Goal: Contribute content: Add original content to the website for others to see

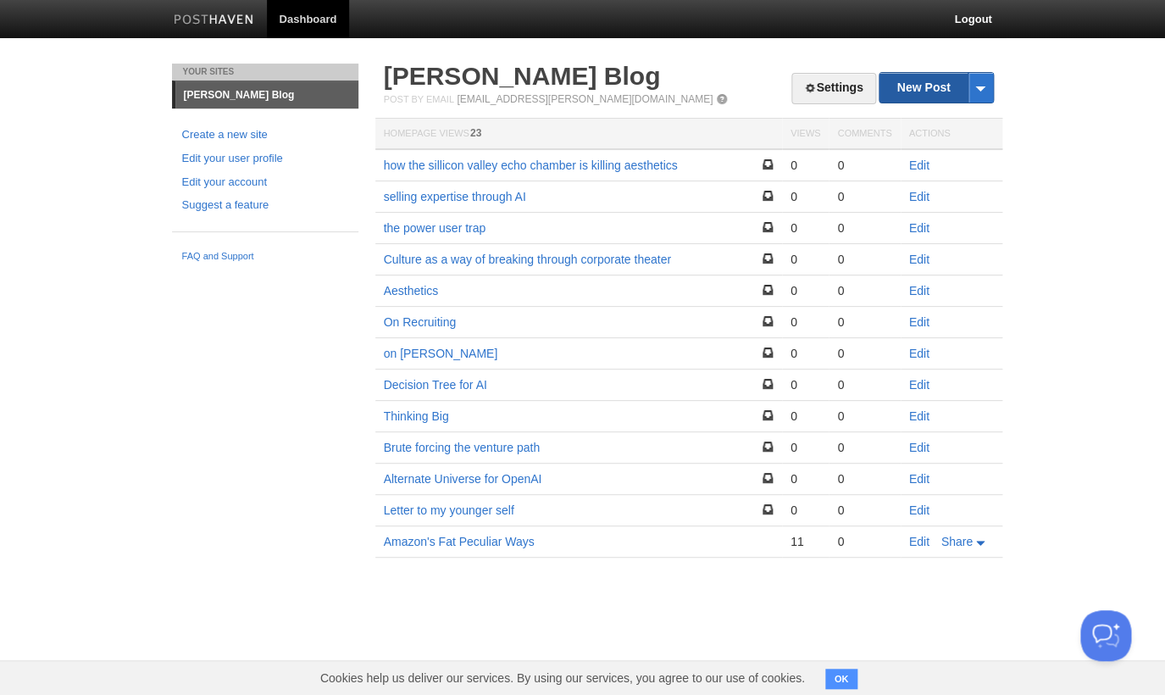
click at [922, 94] on link "New Post" at bounding box center [936, 88] width 113 height 30
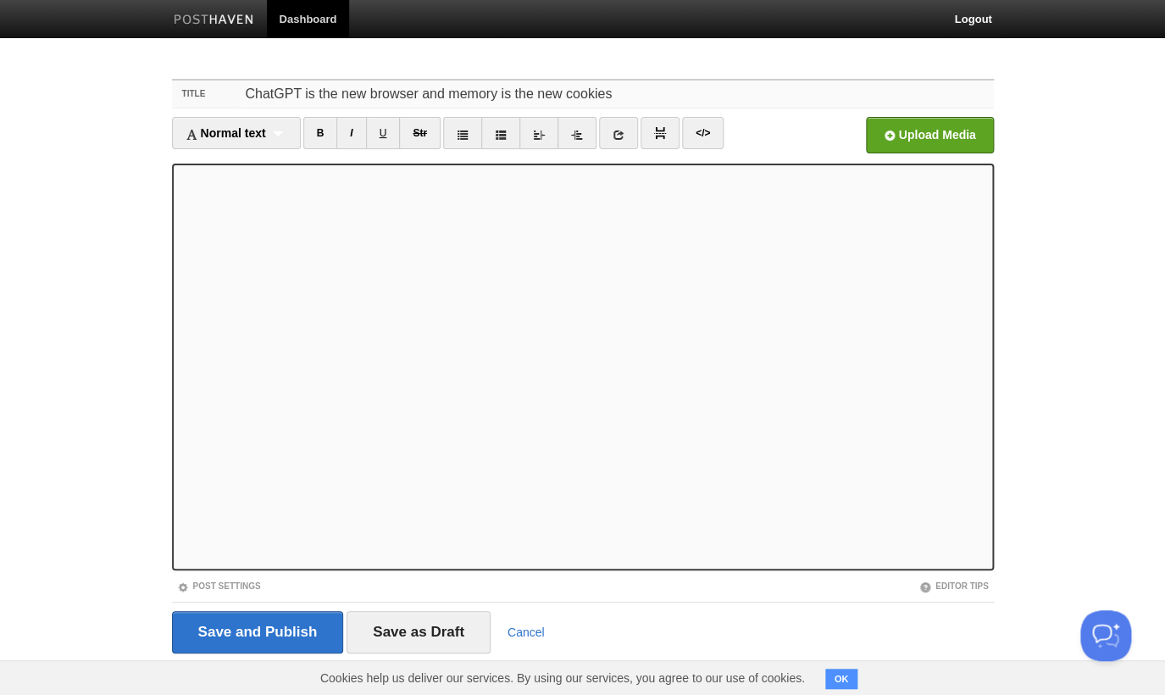
click at [624, 92] on input "ChatGPT is the new browser and memory is the new cookies" at bounding box center [617, 94] width 754 height 27
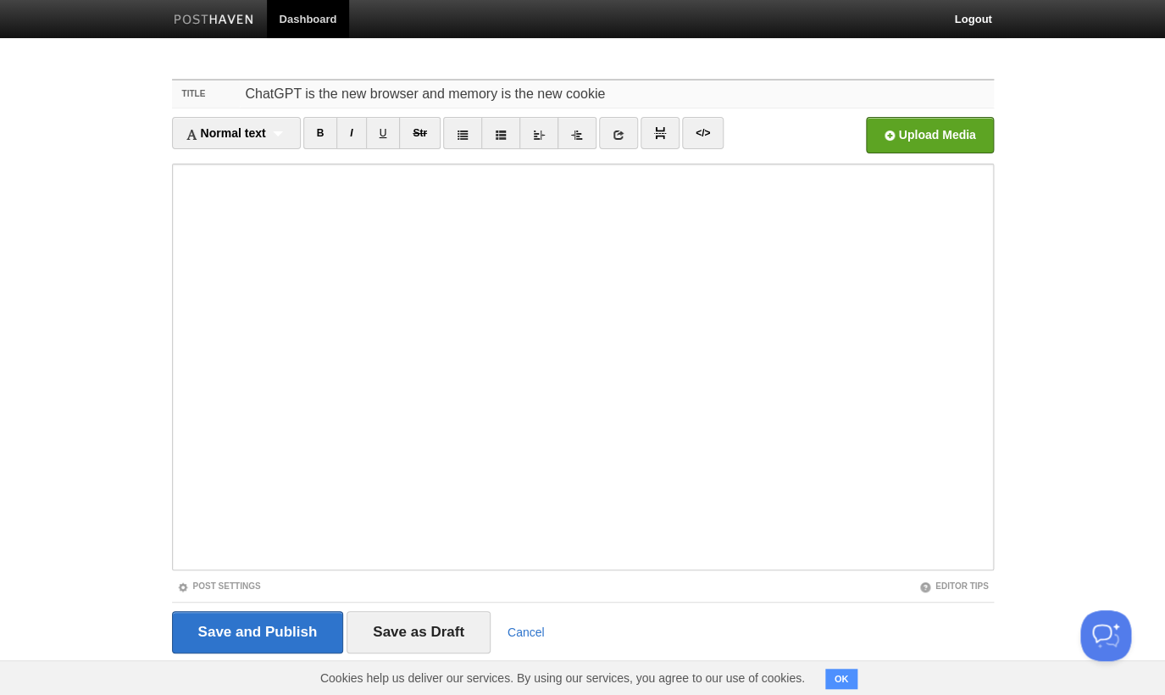
type input "ChatGPT is the new browser and memory is the new cookie"
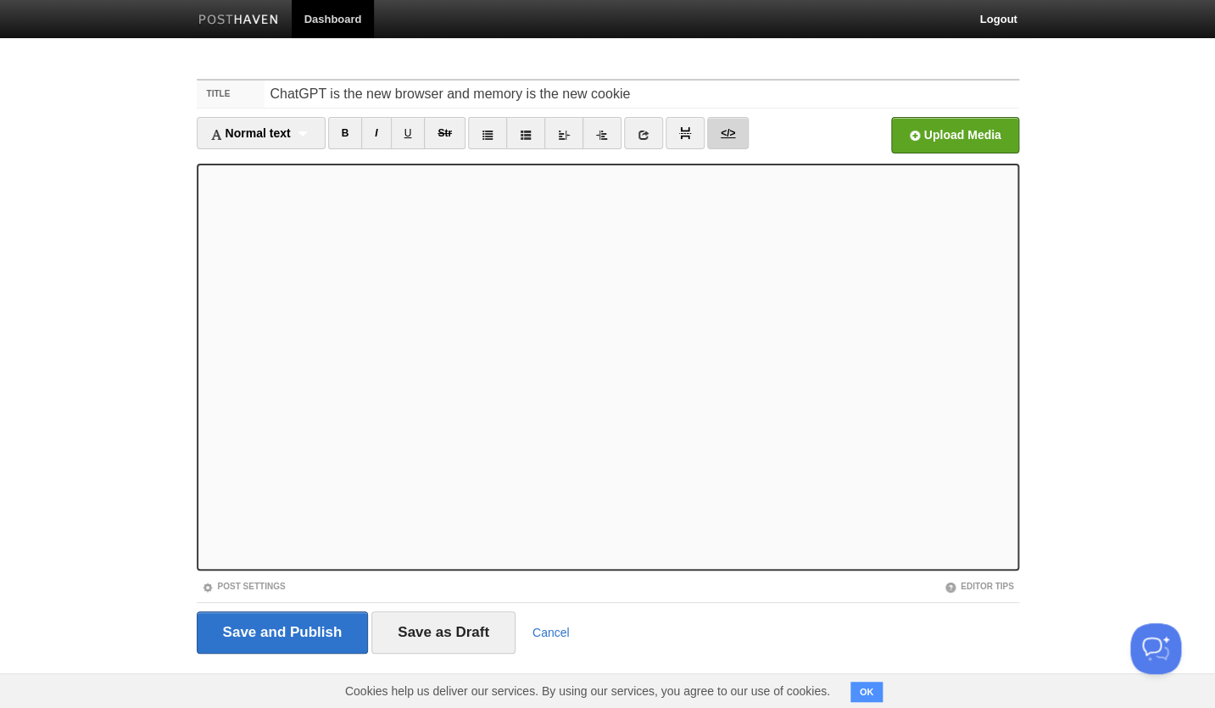
click at [735, 134] on link "</>" at bounding box center [728, 133] width 42 height 32
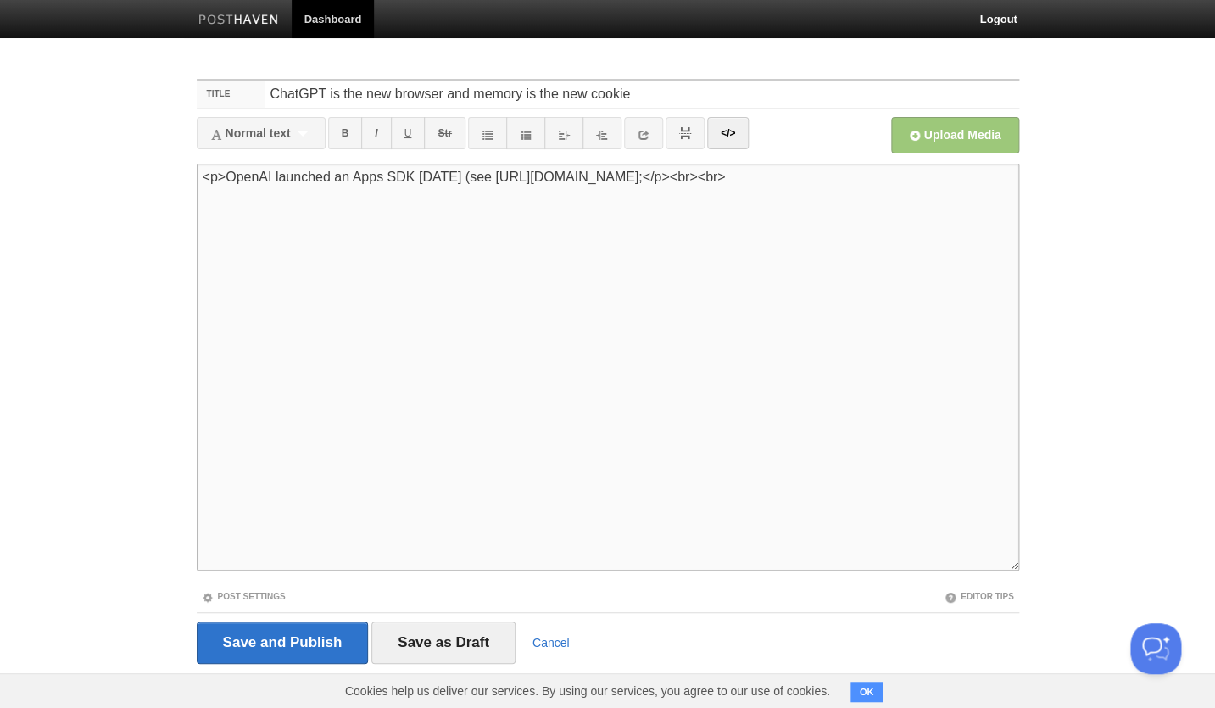
click at [672, 261] on textarea "<p>OpenAI launched an Apps SDK on Monday (see https://developers.openai.com/app…" at bounding box center [608, 367] width 822 height 407
click at [699, 192] on textarea "<p>OpenAI launched an Apps SDK on Monday (see https://developers.openai.com/app…" at bounding box center [608, 367] width 822 height 407
click at [704, 186] on textarea "<p>OpenAI launched an Apps SDK on Monday (see https://developers.openai.com/app…" at bounding box center [608, 367] width 822 height 407
click at [735, 143] on link "</>" at bounding box center [728, 133] width 42 height 32
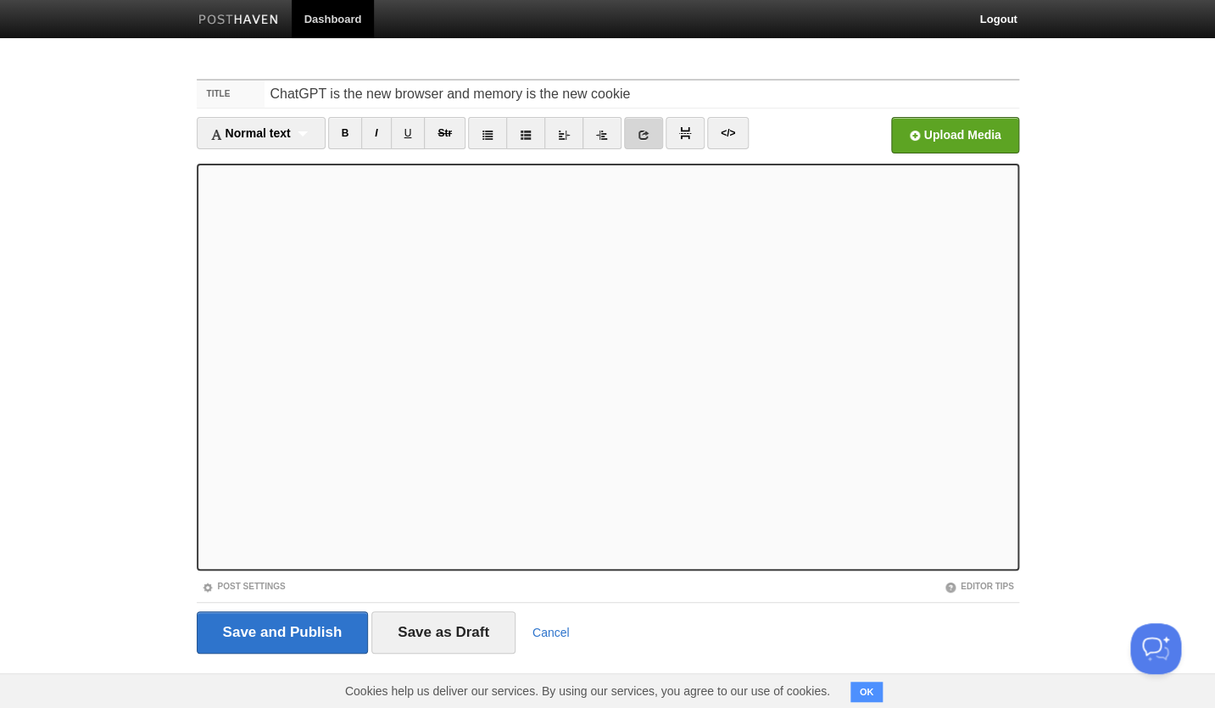
click at [642, 137] on icon at bounding box center [643, 135] width 12 height 12
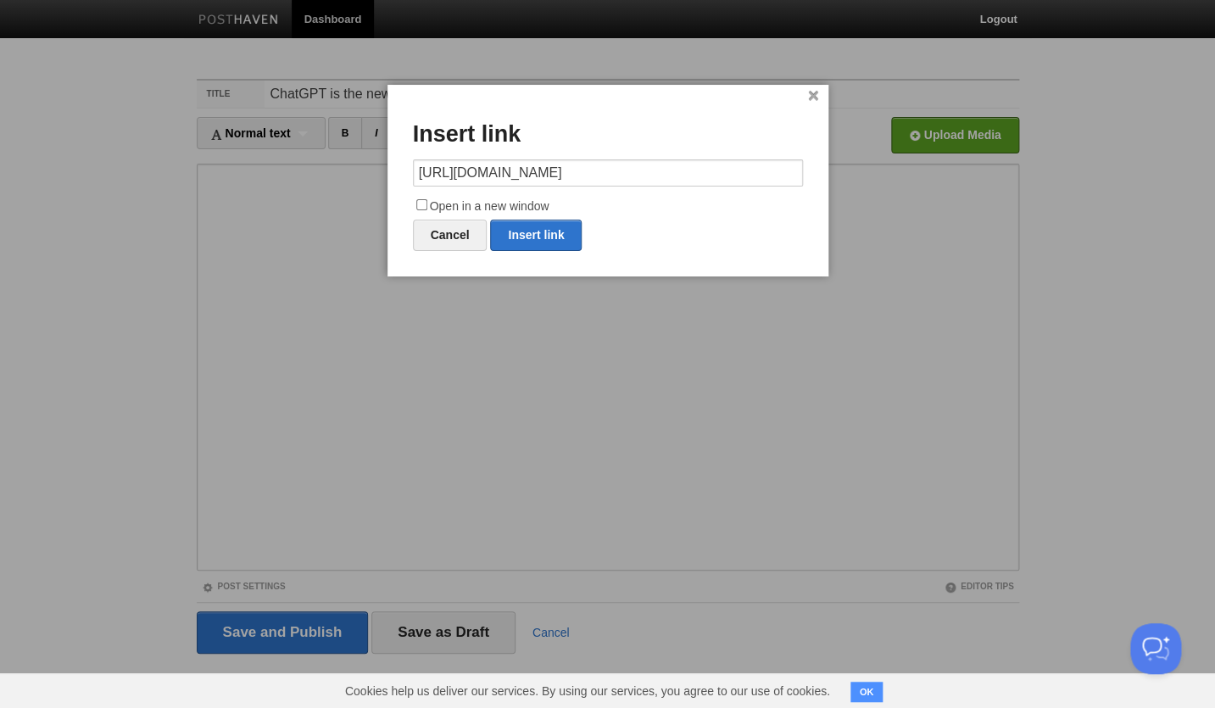
drag, startPoint x: 668, startPoint y: 176, endPoint x: 745, endPoint y: 175, distance: 77.1
click at [744, 177] on input "https://developers.openai.com/apps-sdkhttps://" at bounding box center [608, 172] width 390 height 27
click at [551, 233] on link "Insert link" at bounding box center [536, 235] width 92 height 31
type input "https://"
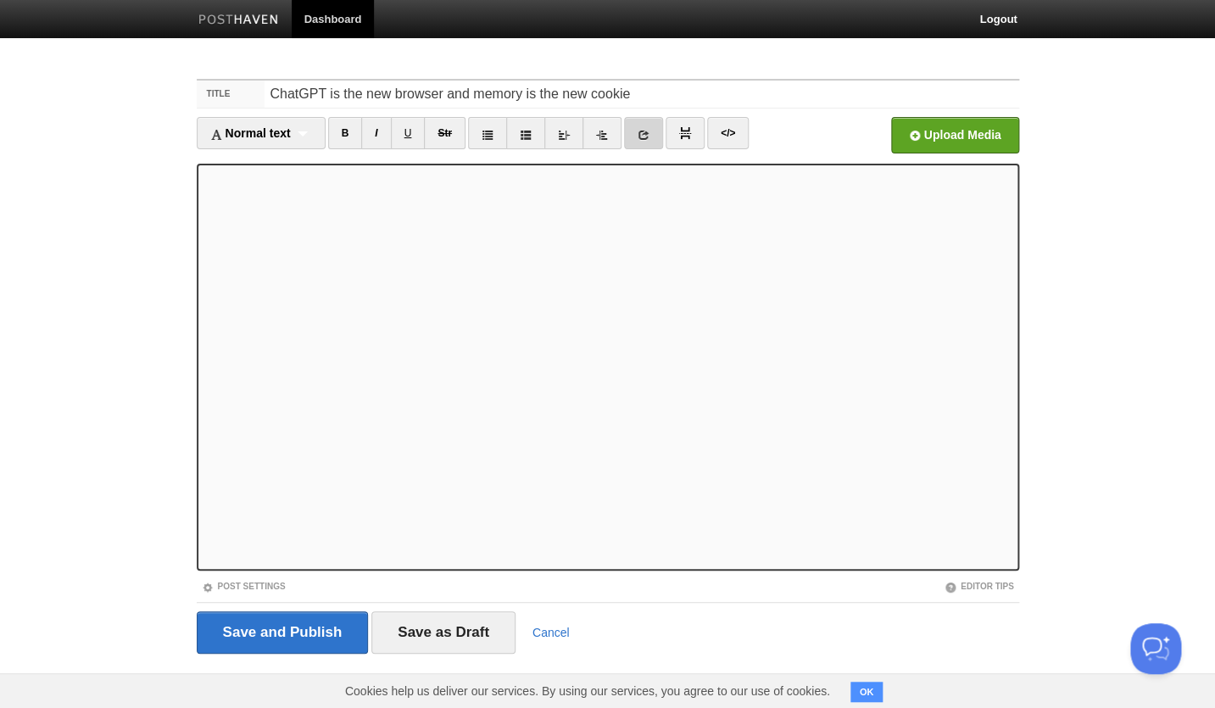
click at [653, 133] on link at bounding box center [643, 133] width 39 height 32
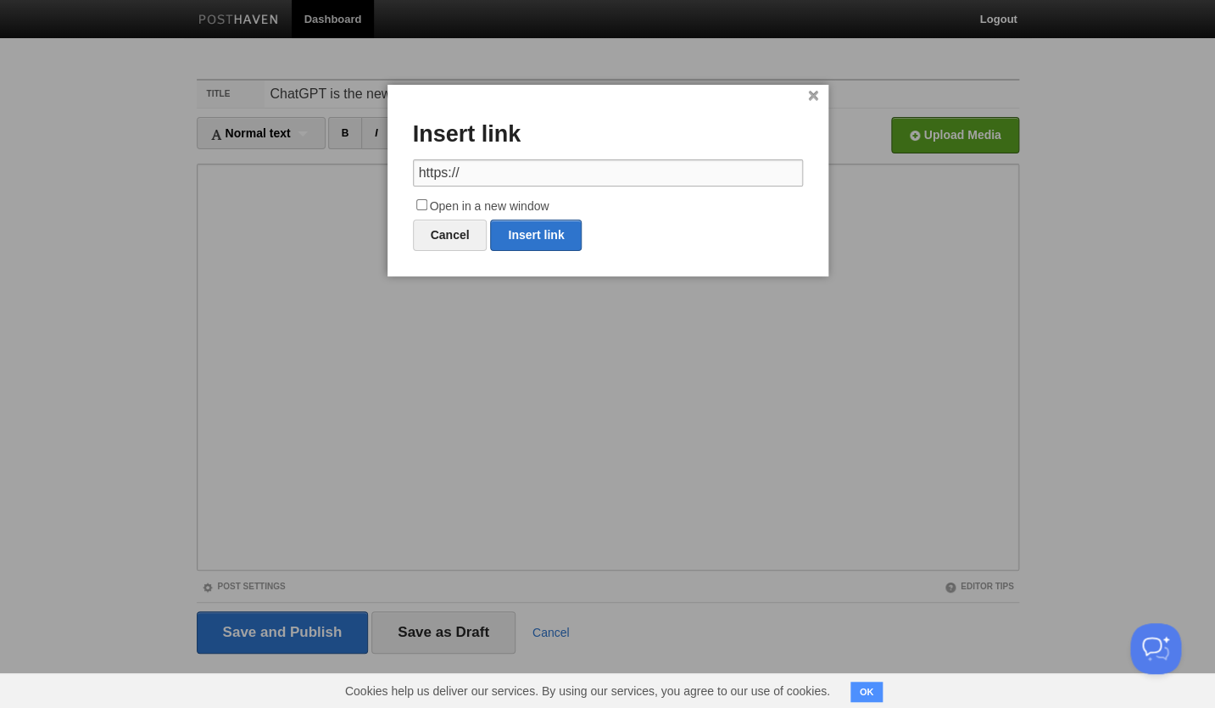
click at [553, 174] on input "https://" at bounding box center [608, 172] width 390 height 27
paste input "https://developers.openai.com/apps-sdk"
drag, startPoint x: 448, startPoint y: 171, endPoint x: 381, endPoint y: 171, distance: 67.8
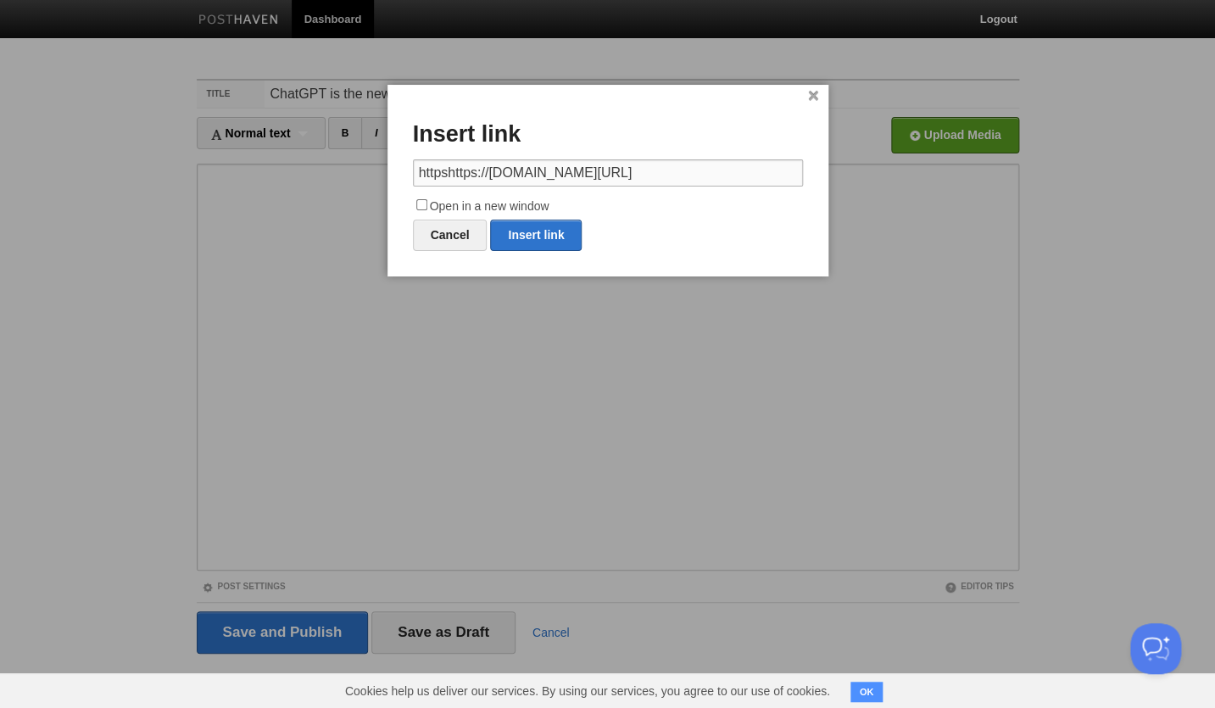
click at [413, 171] on input "httpshttps://developers.openai.com/apps-sdk" at bounding box center [608, 172] width 390 height 27
click at [533, 230] on link "Insert link" at bounding box center [536, 235] width 92 height 31
type input "https://"
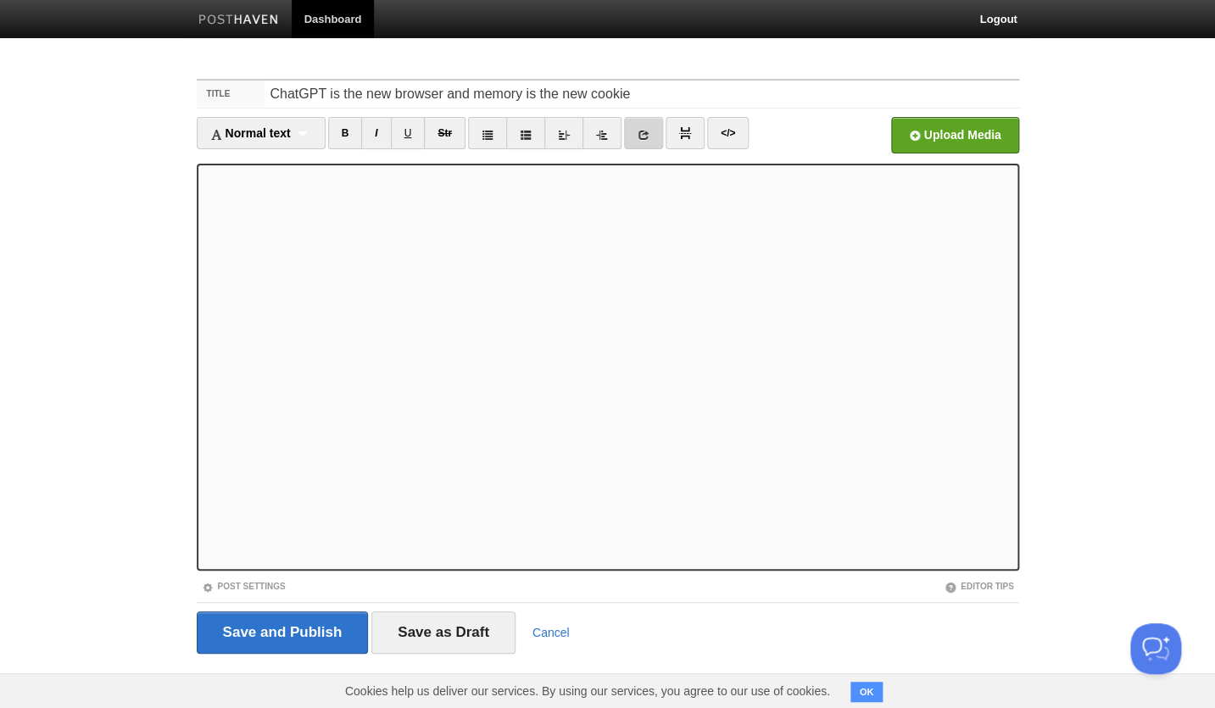
click at [636, 136] on link at bounding box center [643, 133] width 39 height 32
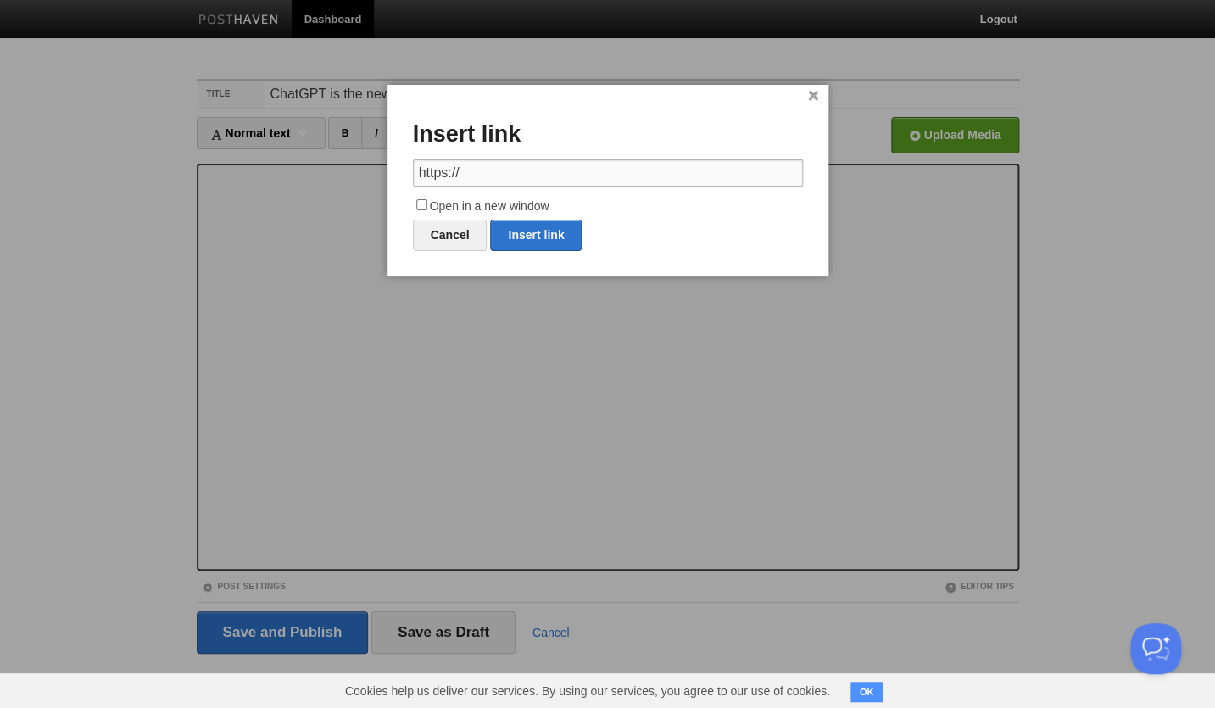
click at [513, 177] on input "https://" at bounding box center [608, 172] width 390 height 27
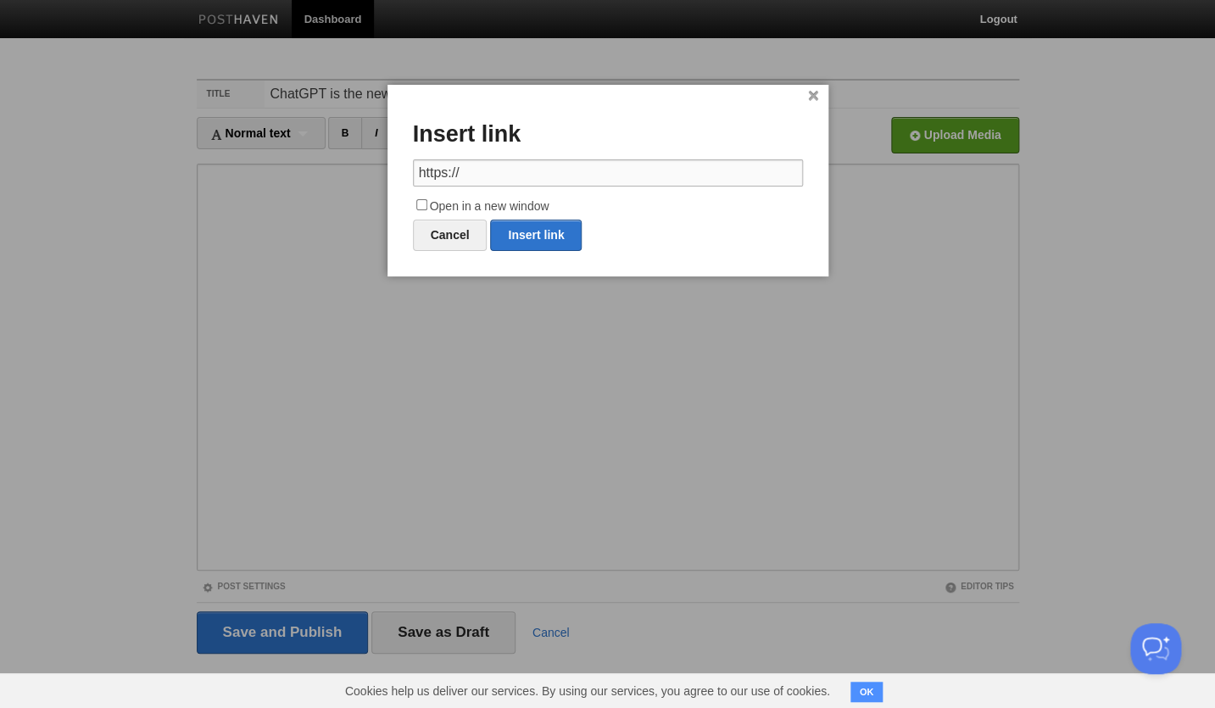
click at [513, 177] on input "https://" at bounding box center [608, 172] width 390 height 27
type input "h"
paste input "https://developers.openai.com/apps-sdk"
click at [534, 225] on link "Insert link" at bounding box center [536, 235] width 92 height 31
type input "https://"
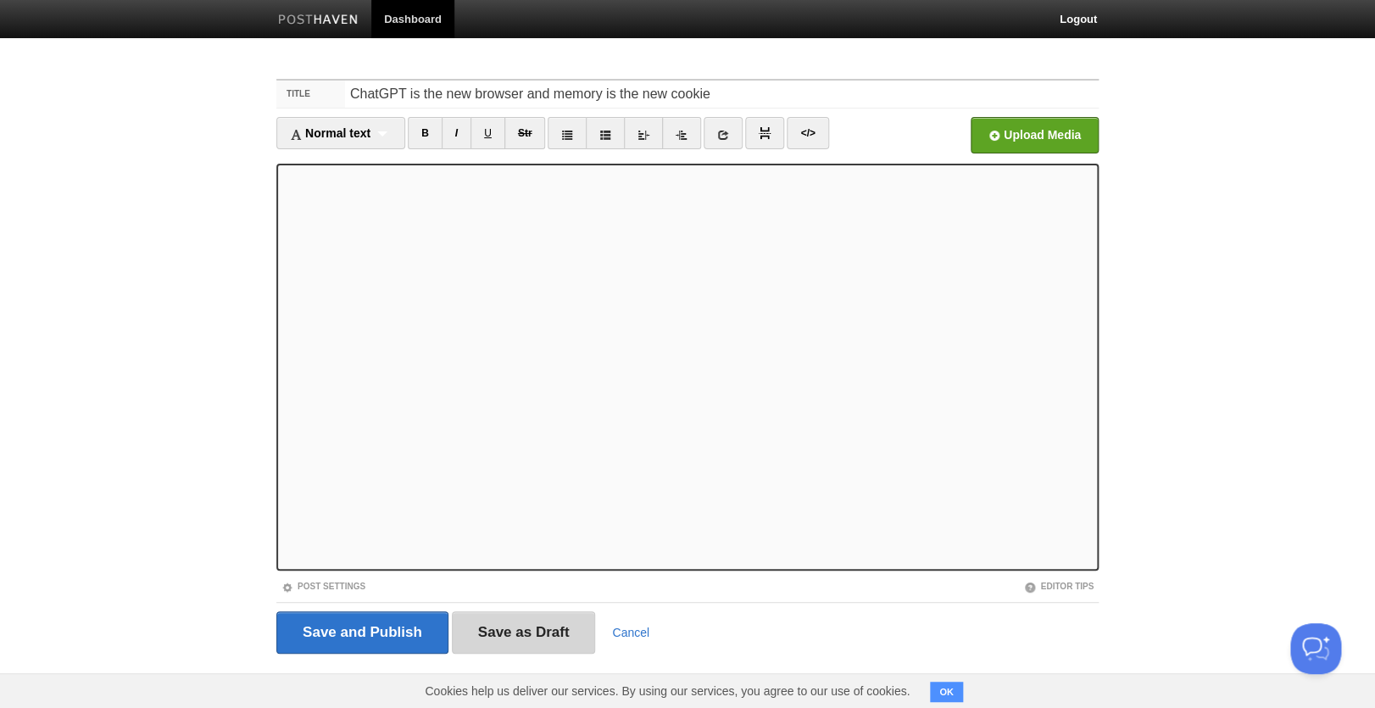
click at [543, 642] on input "Save as Draft" at bounding box center [524, 632] width 144 height 42
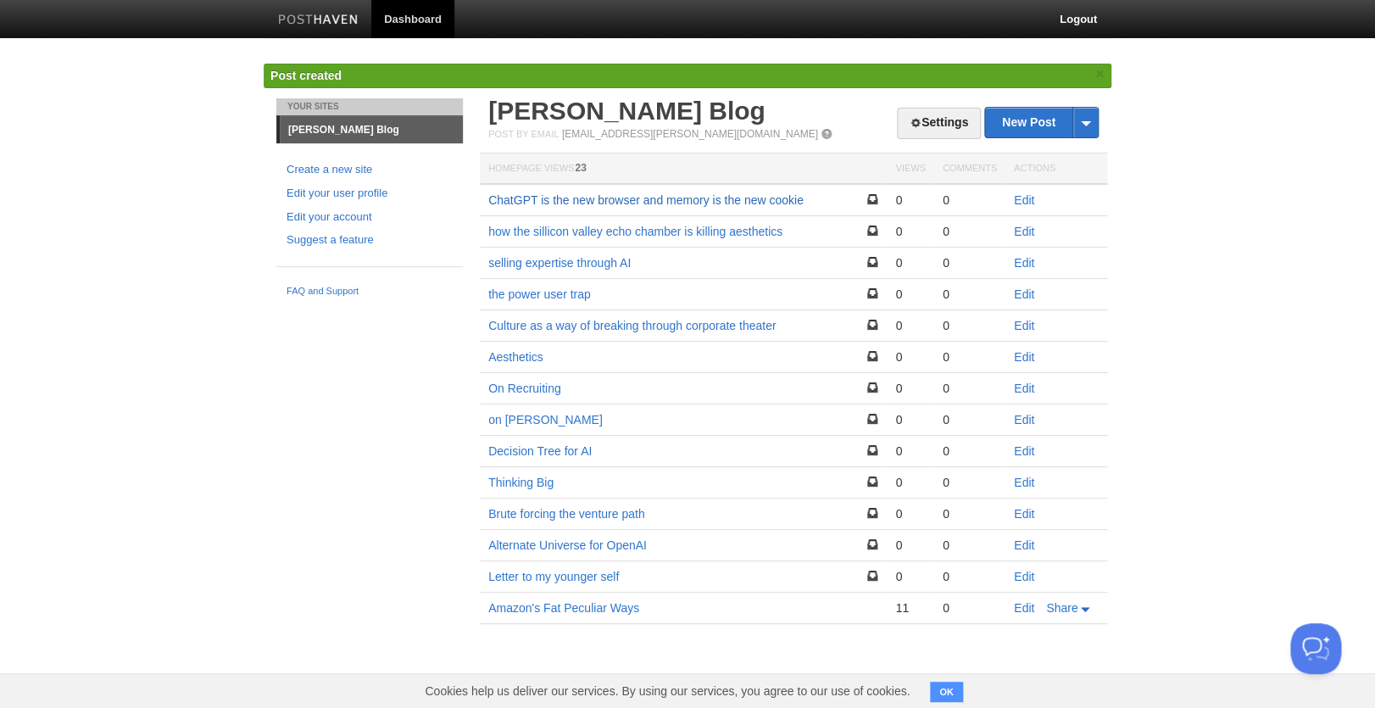
click at [688, 207] on link "ChatGPT is the new browser and memory is the new cookie" at bounding box center [645, 200] width 315 height 14
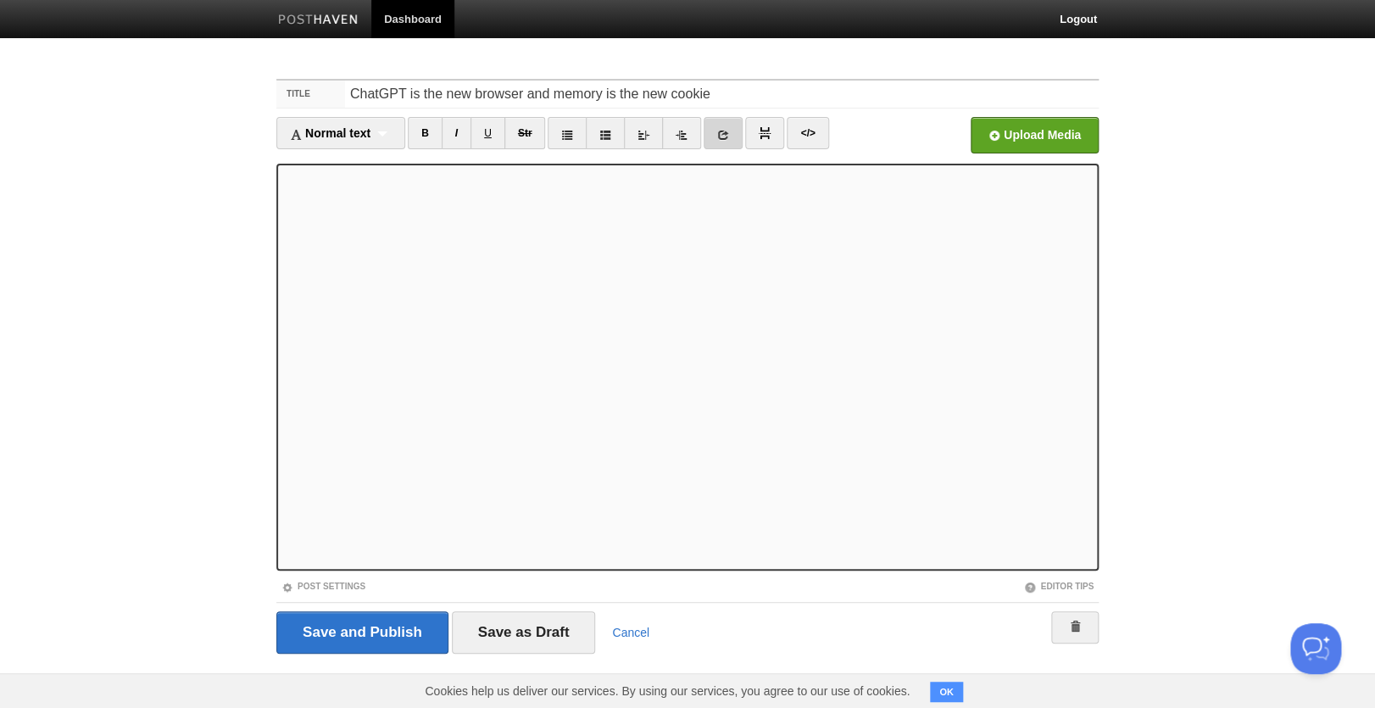
click at [729, 133] on icon at bounding box center [723, 135] width 12 height 12
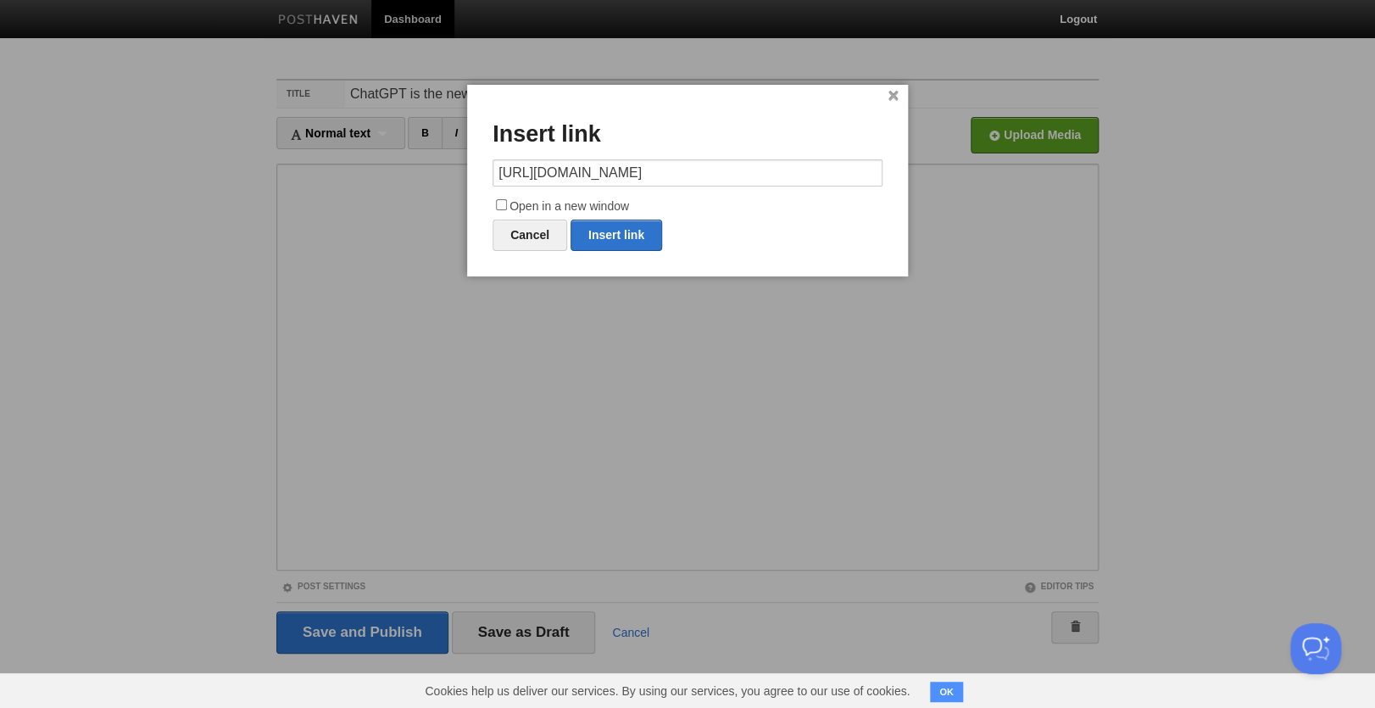
type input "https://"
click at [533, 237] on link "Cancel" at bounding box center [529, 235] width 75 height 31
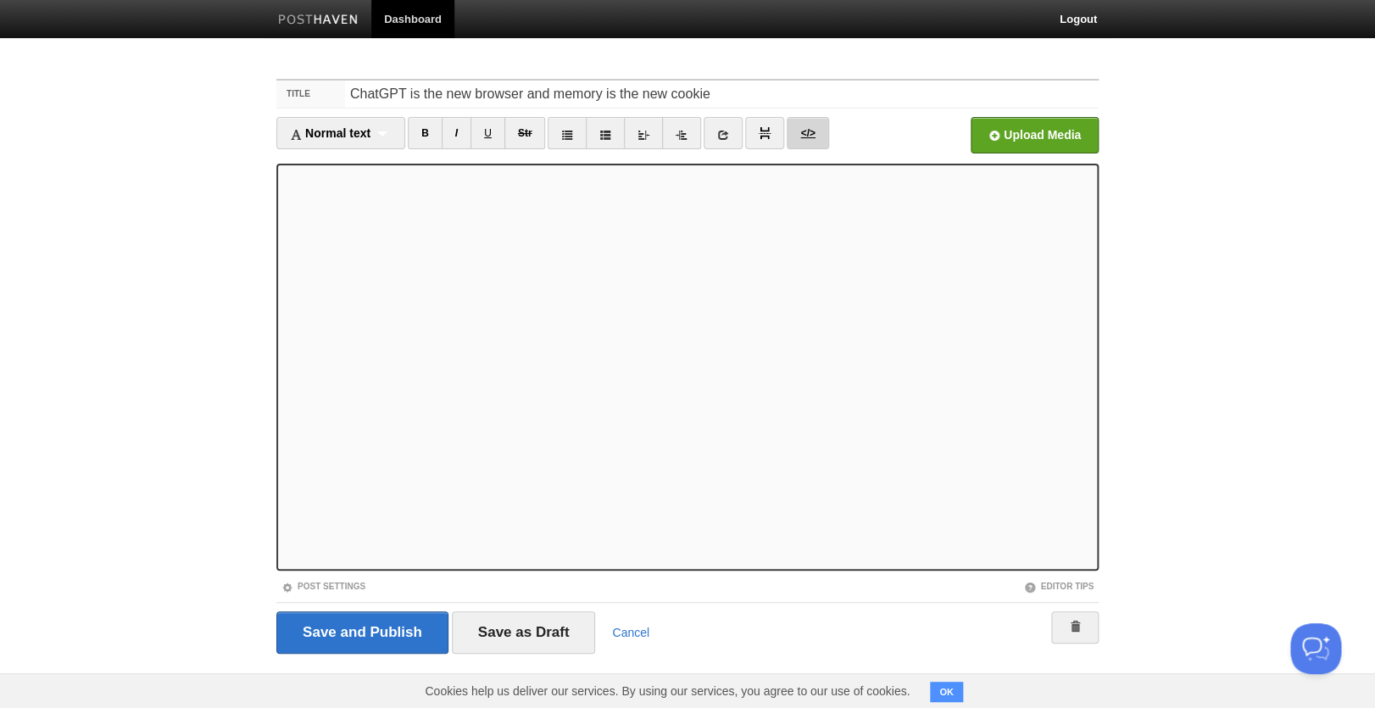
click at [817, 136] on link "</>" at bounding box center [808, 133] width 42 height 32
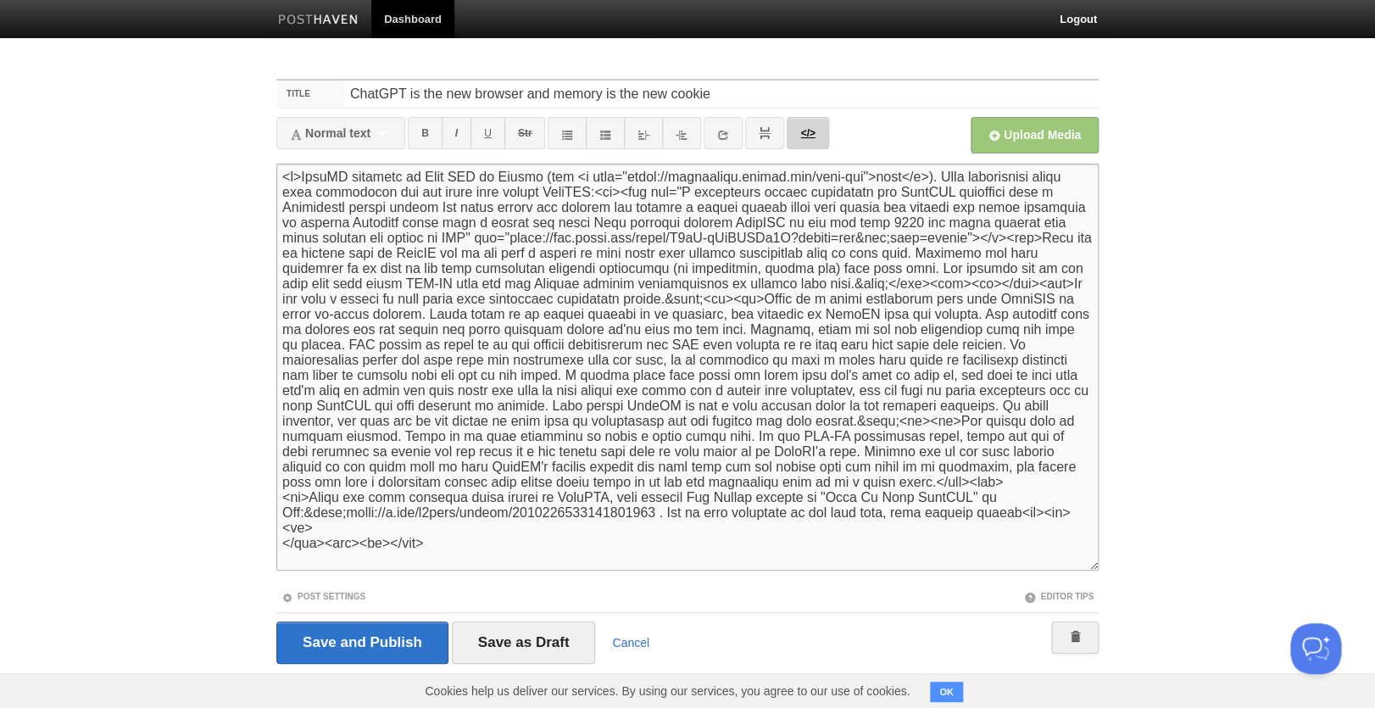
click at [813, 132] on link "</>" at bounding box center [808, 133] width 42 height 32
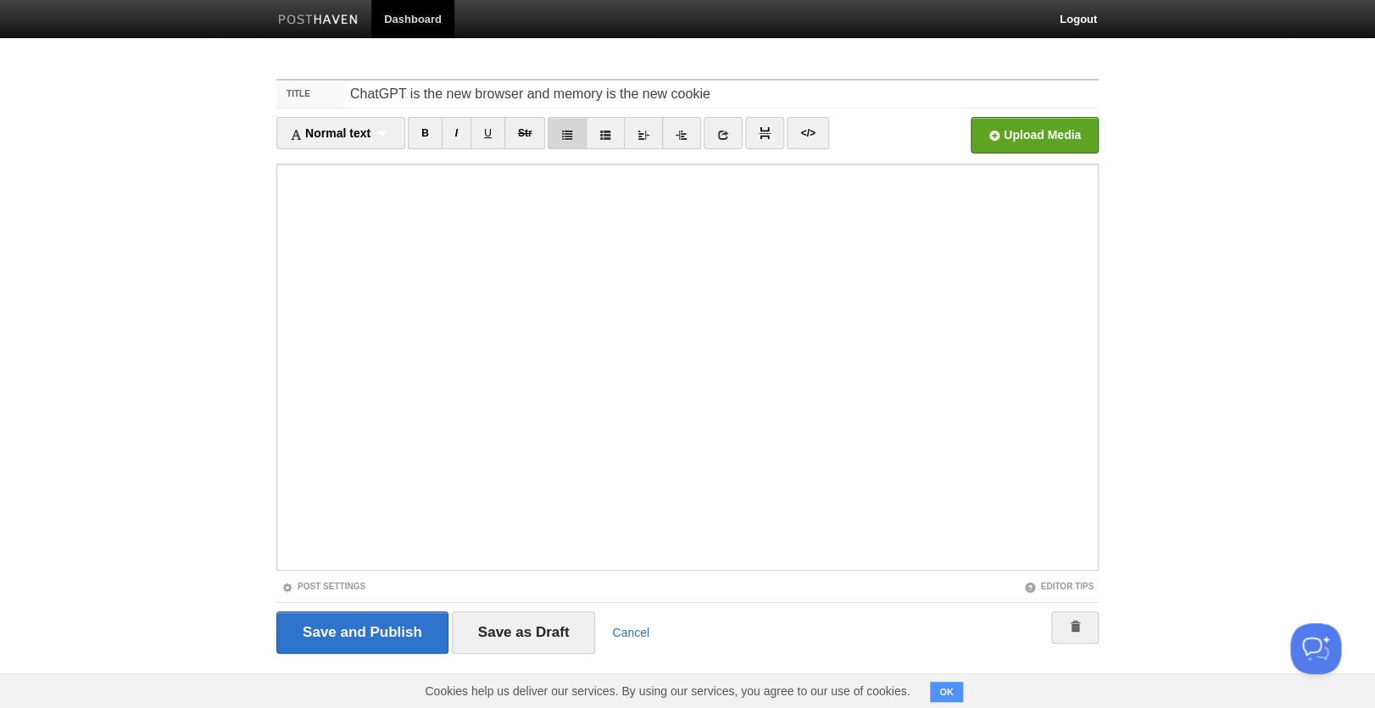
scroll to position [6, 0]
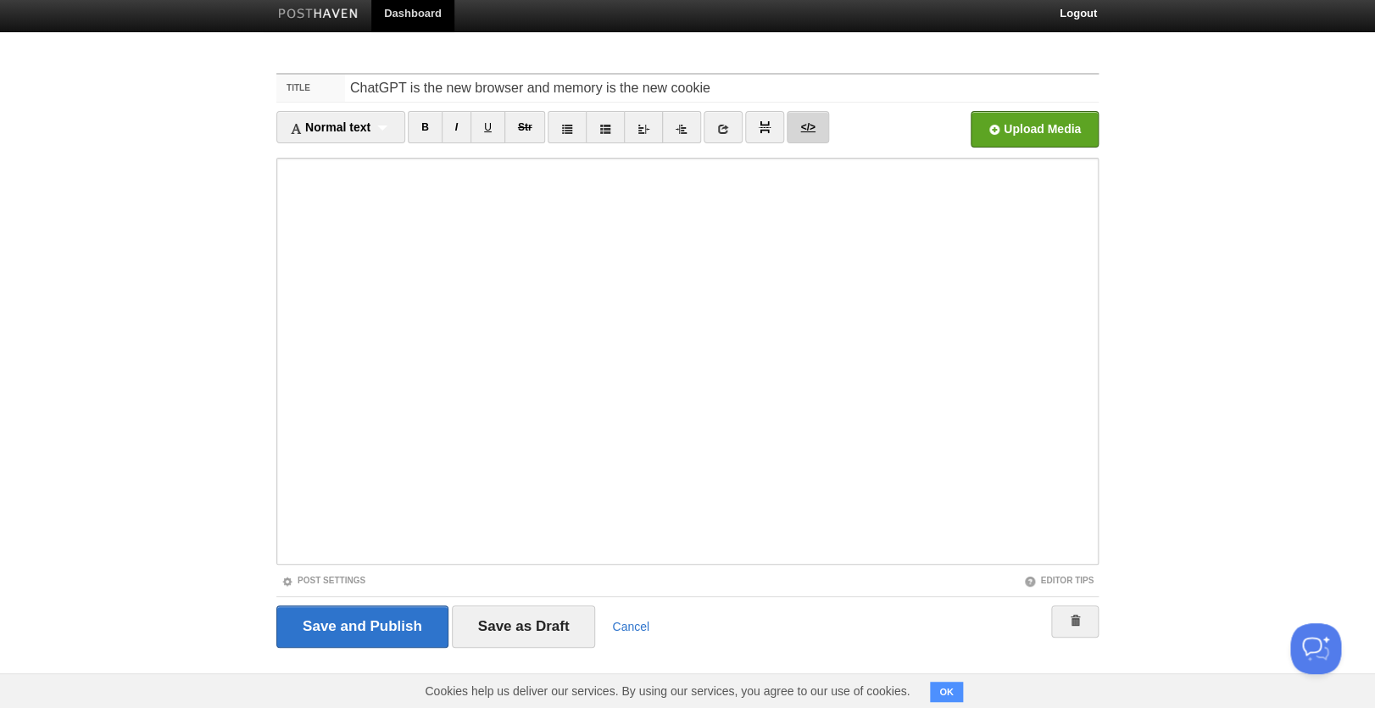
click at [812, 120] on link "</>" at bounding box center [808, 127] width 42 height 32
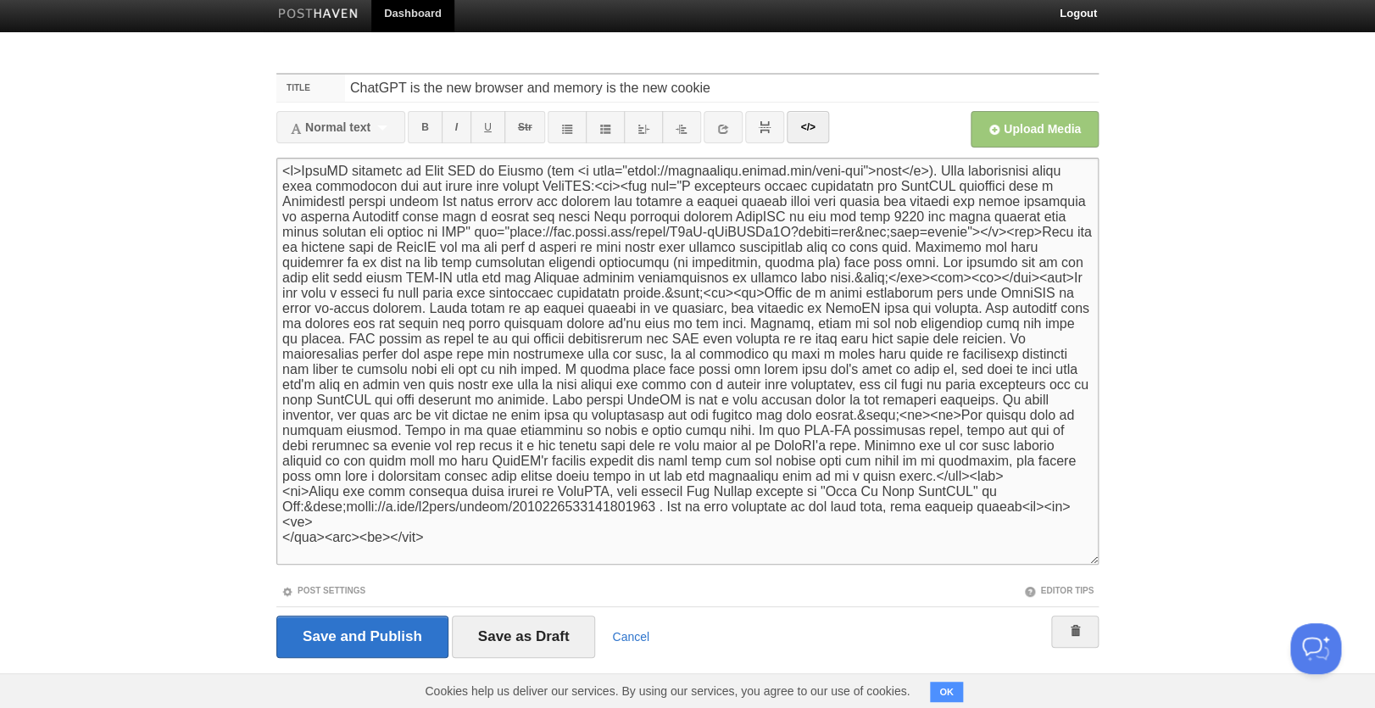
scroll to position [0, 0]
click at [904, 291] on textarea at bounding box center [687, 361] width 822 height 407
paste textarea "<blockquote class="twitter-tweet"><p lang="en" dir="ltr">There are some really …"
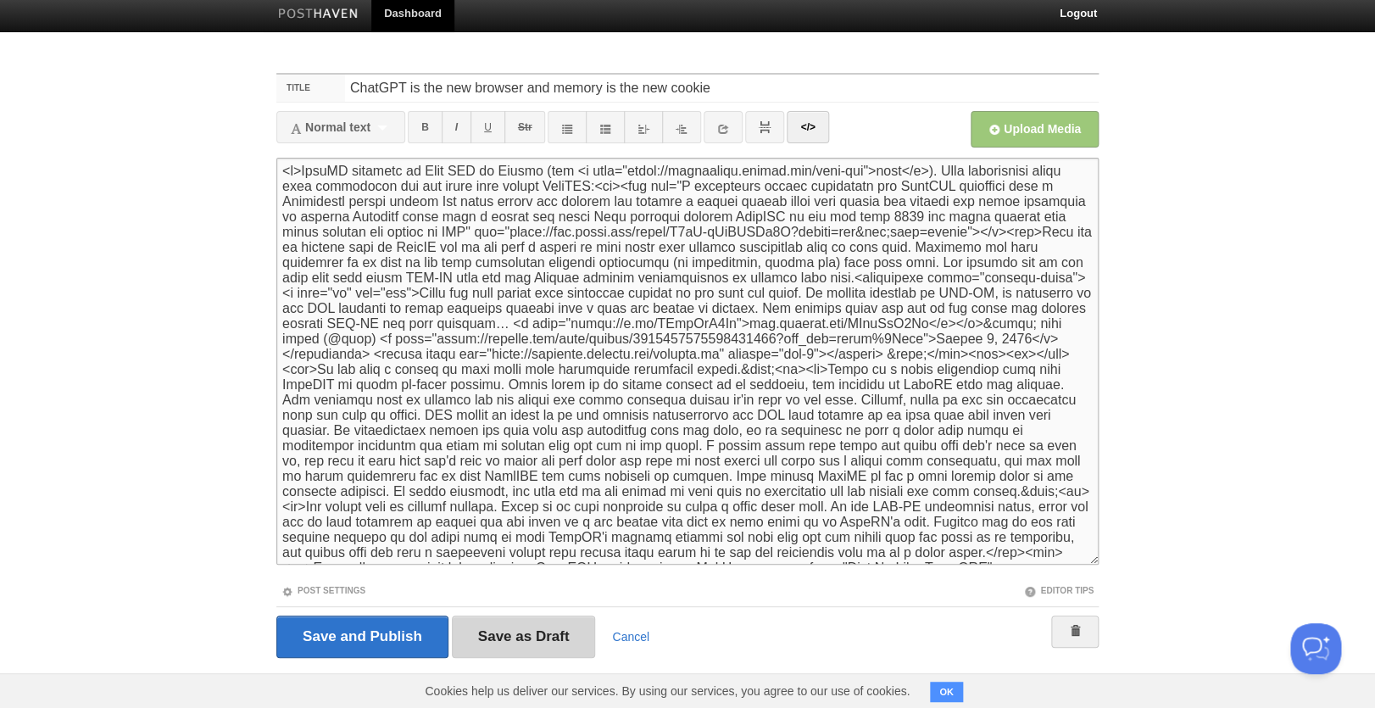
type textarea "<p>OpenAI launched an Apps SDK on Monday (see <a href="https://developers.opena…"
click at [531, 632] on input "Save as Draft" at bounding box center [524, 636] width 144 height 42
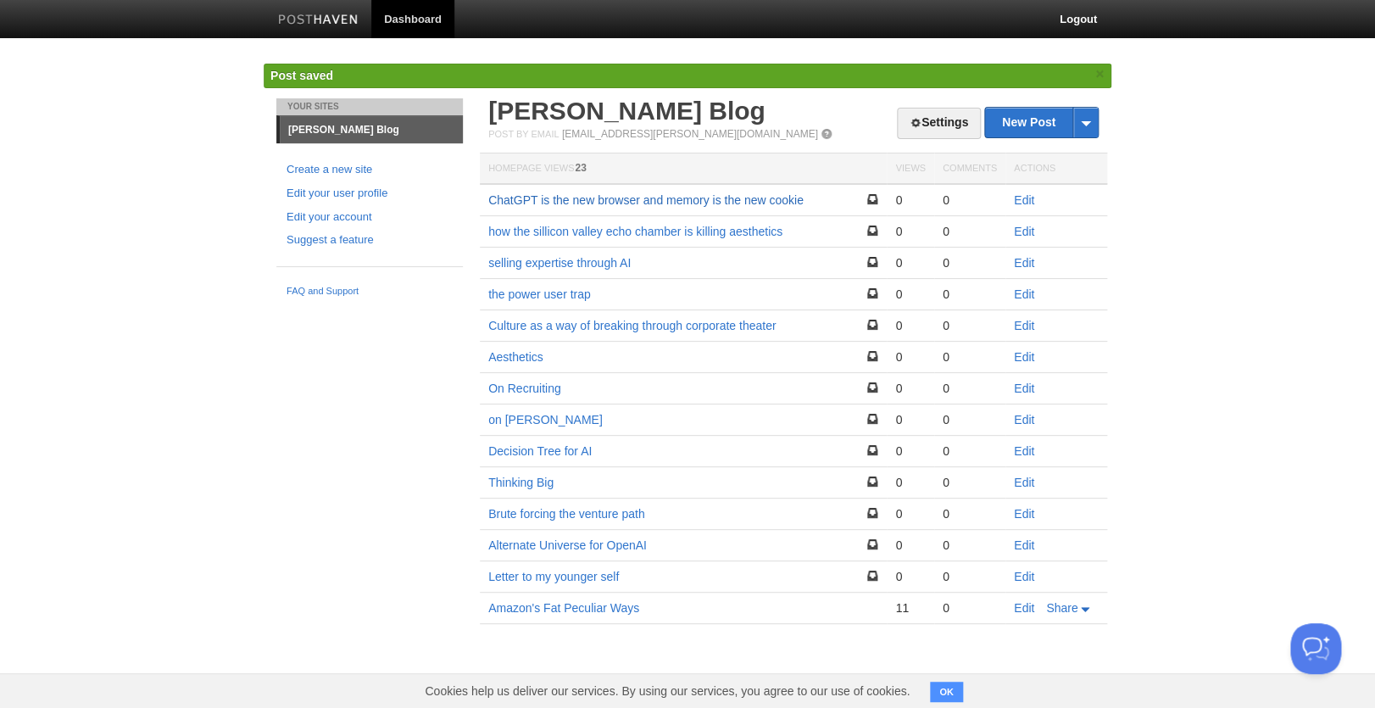
click at [670, 206] on link "ChatGPT is the new browser and memory is the new cookie" at bounding box center [645, 200] width 315 height 14
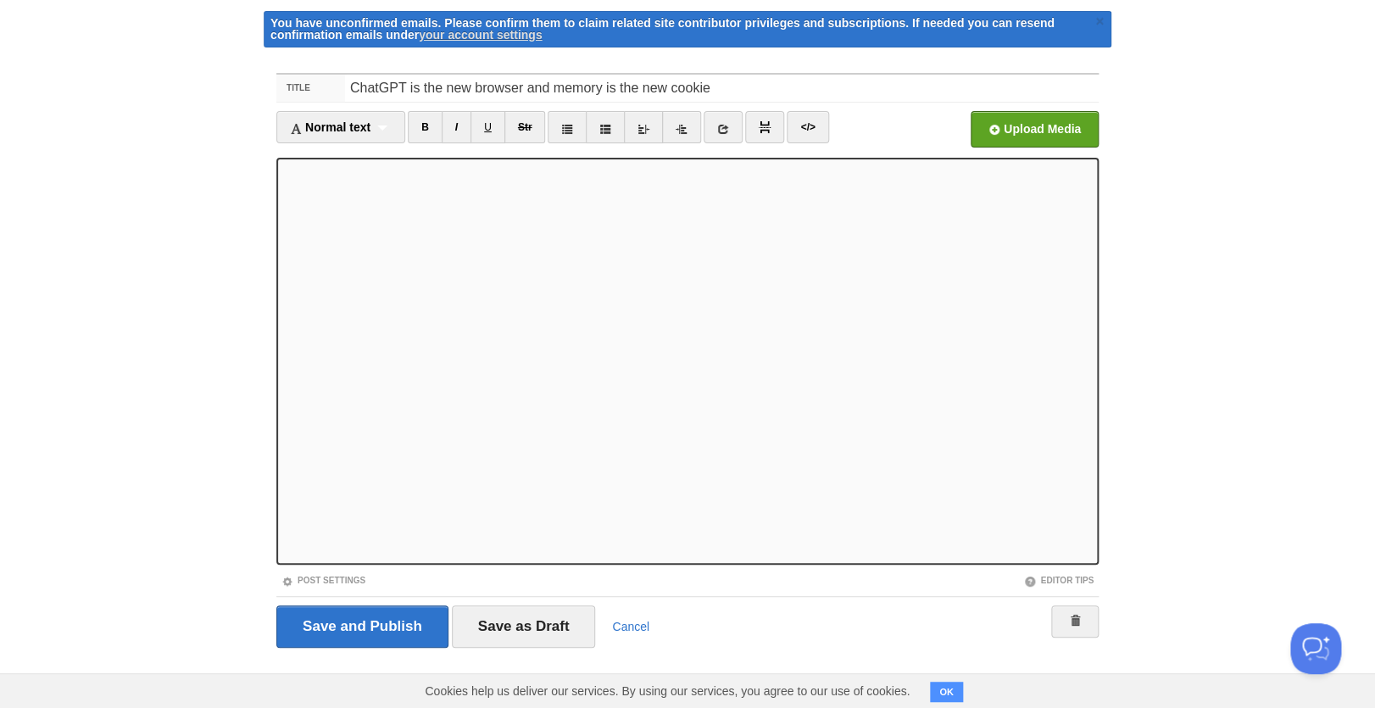
scroll to position [6, 0]
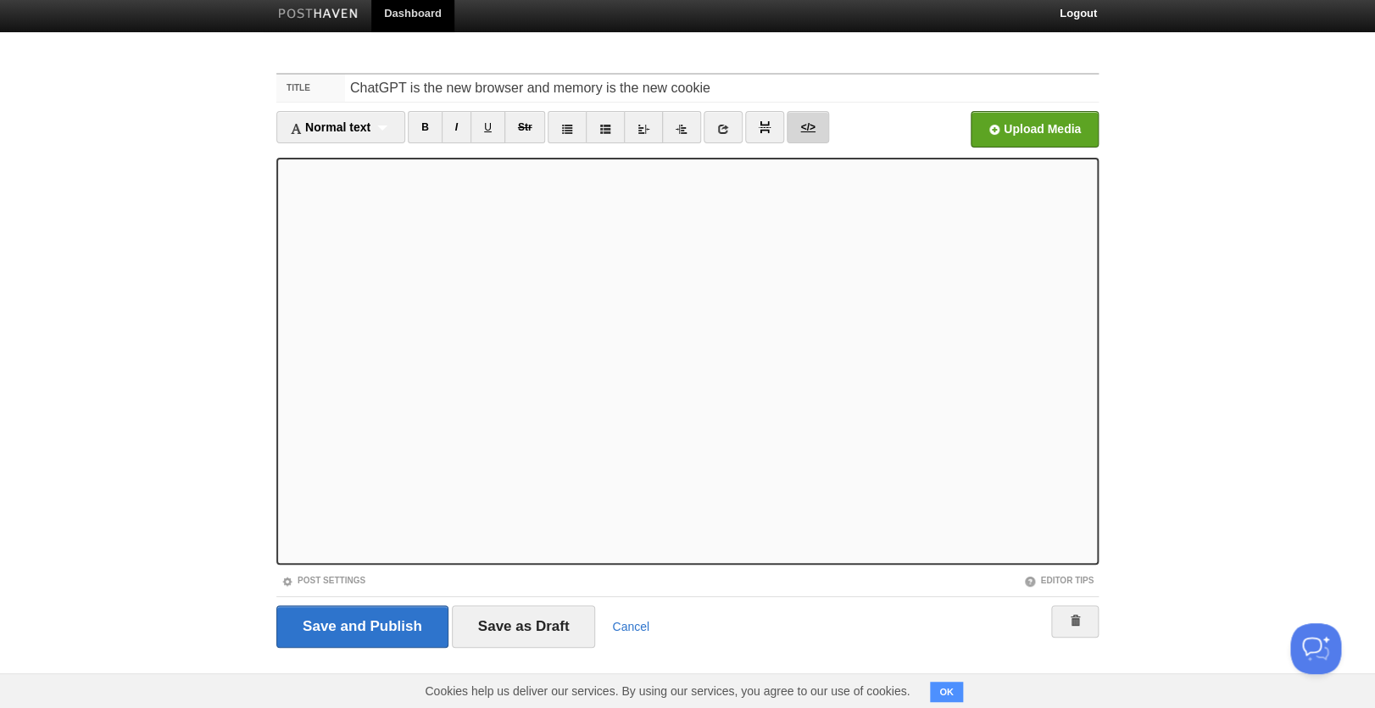
click at [804, 124] on link "</>" at bounding box center [808, 127] width 42 height 32
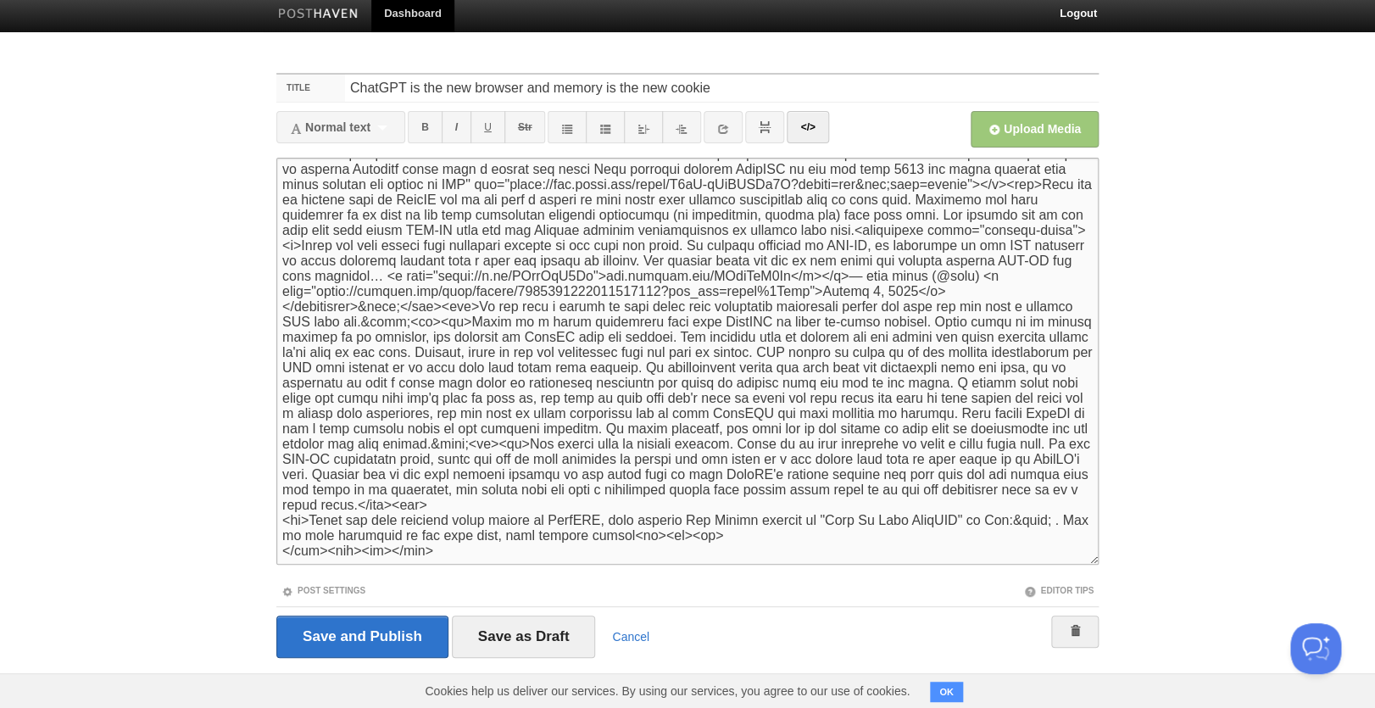
drag, startPoint x: 1043, startPoint y: 526, endPoint x: 1082, endPoint y: 563, distance: 53.4
click at [1047, 527] on textarea at bounding box center [687, 361] width 822 height 407
paste textarea "<blockquote class="twitter-tweet"><p lang="en" dir="ltr">another gem: <br><br>S…"
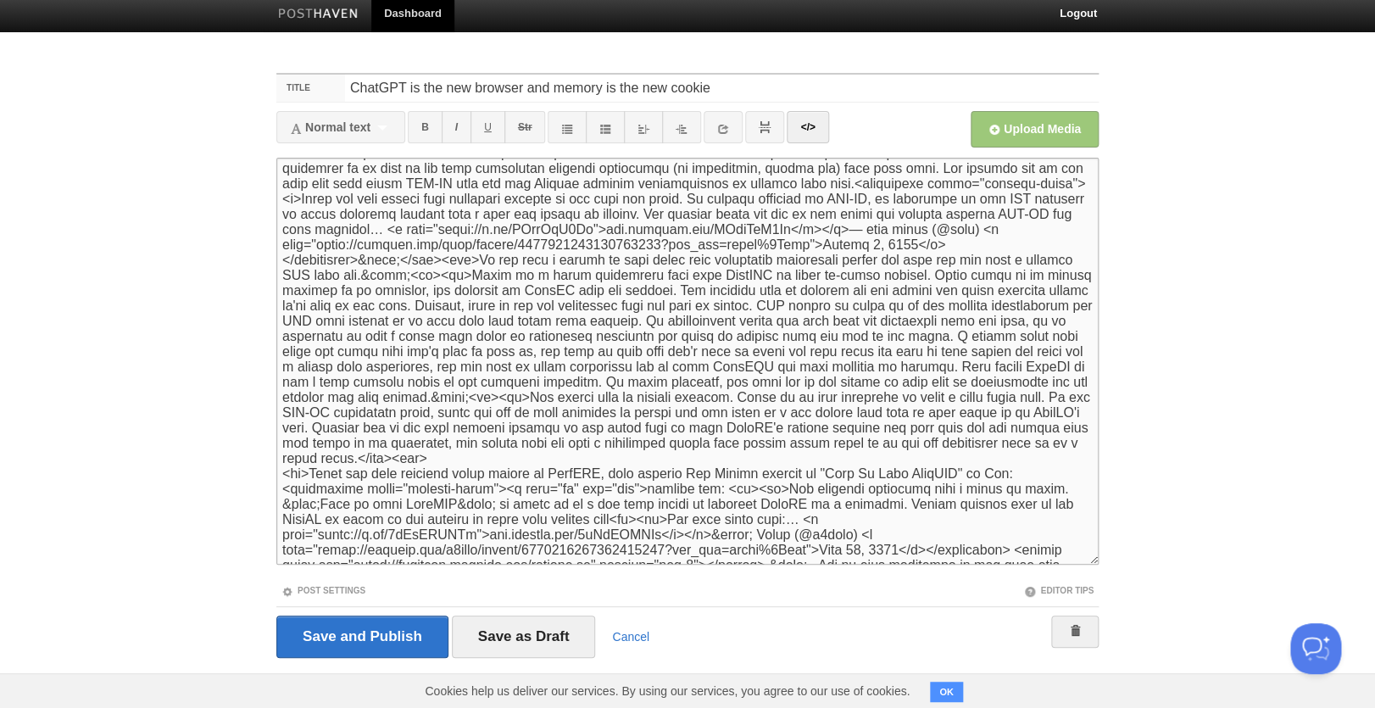
scroll to position [160, 0]
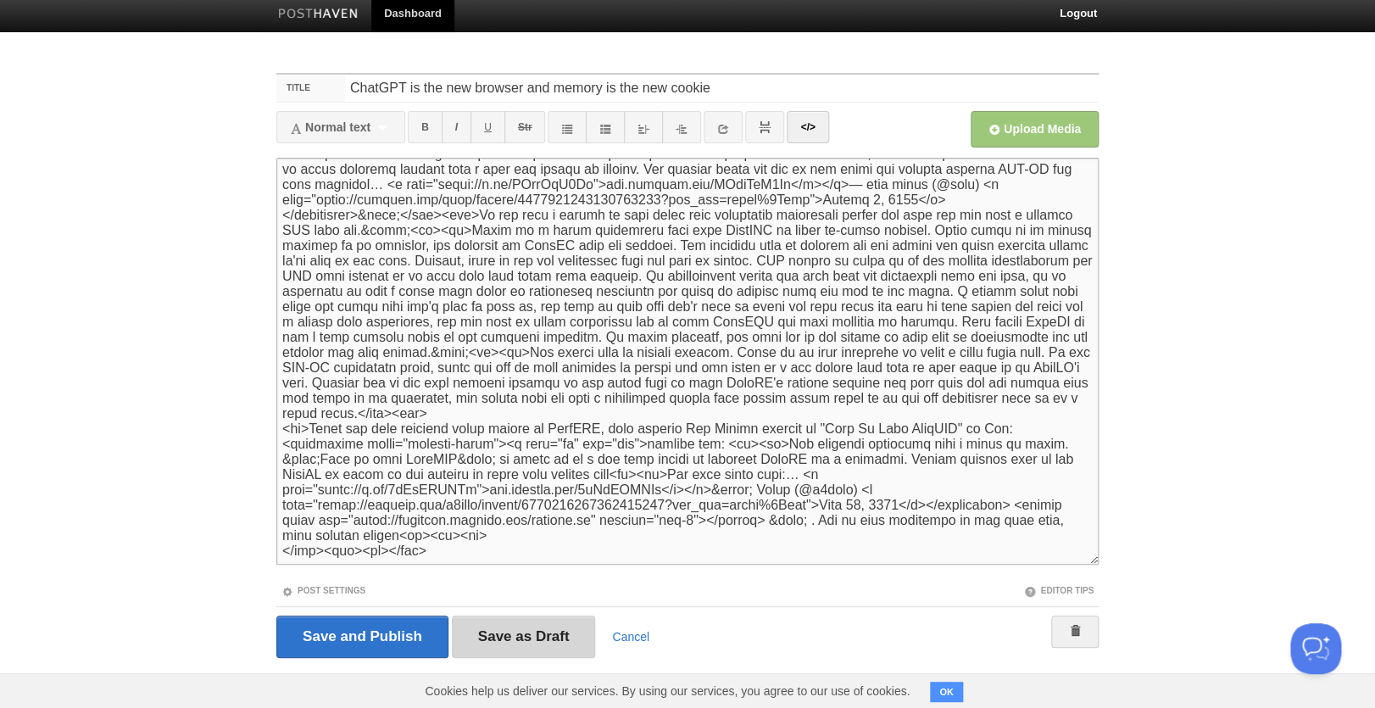
type textarea "<p>OpenAI launched an Apps SDK on Monday (see <a href="https://developers.opena…"
click at [487, 639] on input "Save as Draft" at bounding box center [524, 636] width 144 height 42
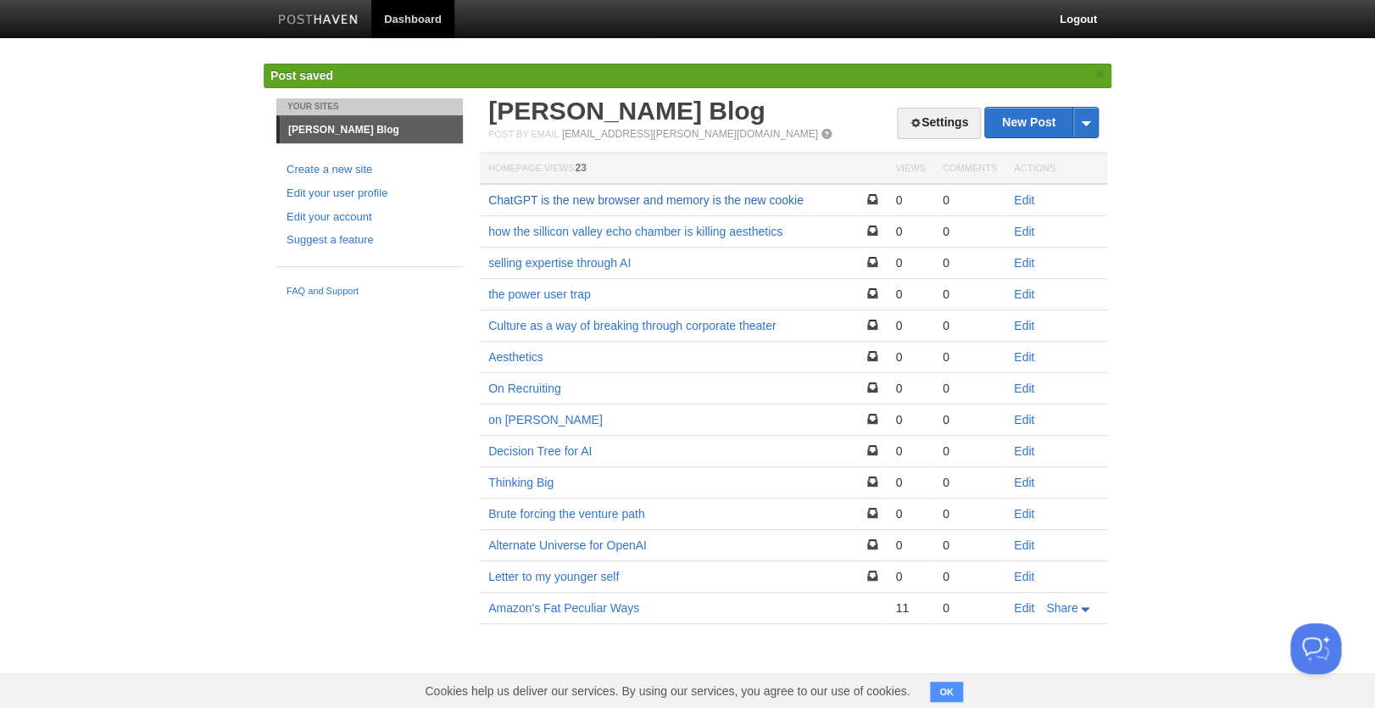
click at [791, 202] on link "ChatGPT is the new browser and memory is the new cookie" at bounding box center [645, 200] width 315 height 14
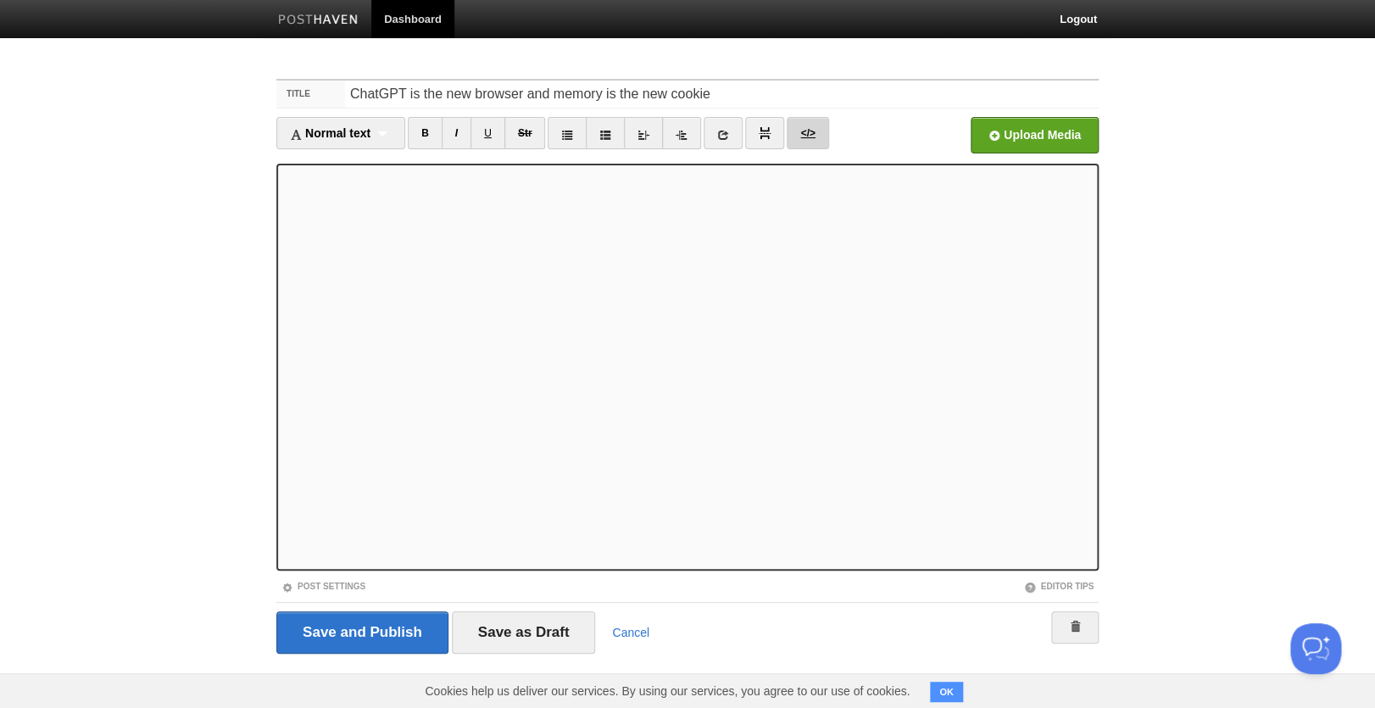
click at [801, 131] on link "</>" at bounding box center [808, 133] width 42 height 32
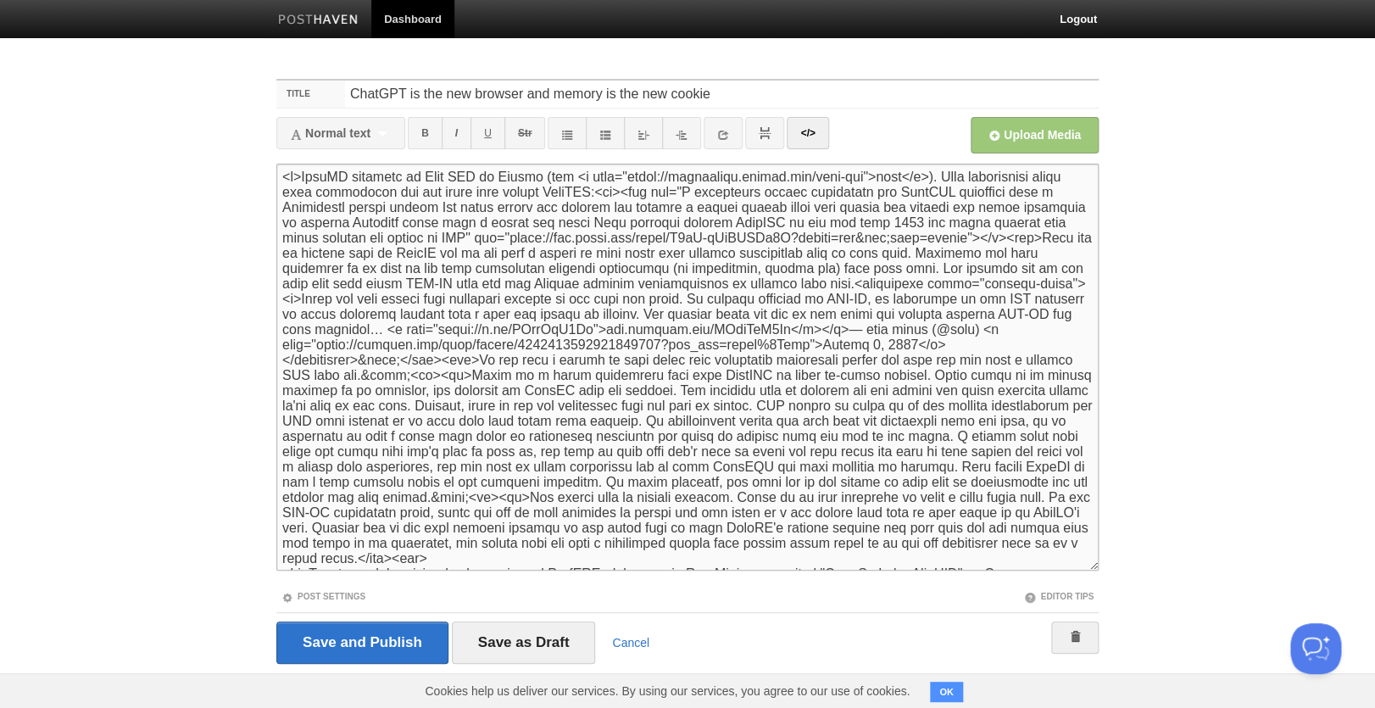
click at [721, 206] on textarea at bounding box center [687, 367] width 822 height 407
click at [719, 197] on textarea at bounding box center [687, 367] width 822 height 407
click at [490, 245] on textarea at bounding box center [687, 367] width 822 height 407
drag, startPoint x: 545, startPoint y: 242, endPoint x: 490, endPoint y: 245, distance: 55.2
click at [490, 245] on textarea at bounding box center [687, 367] width 822 height 407
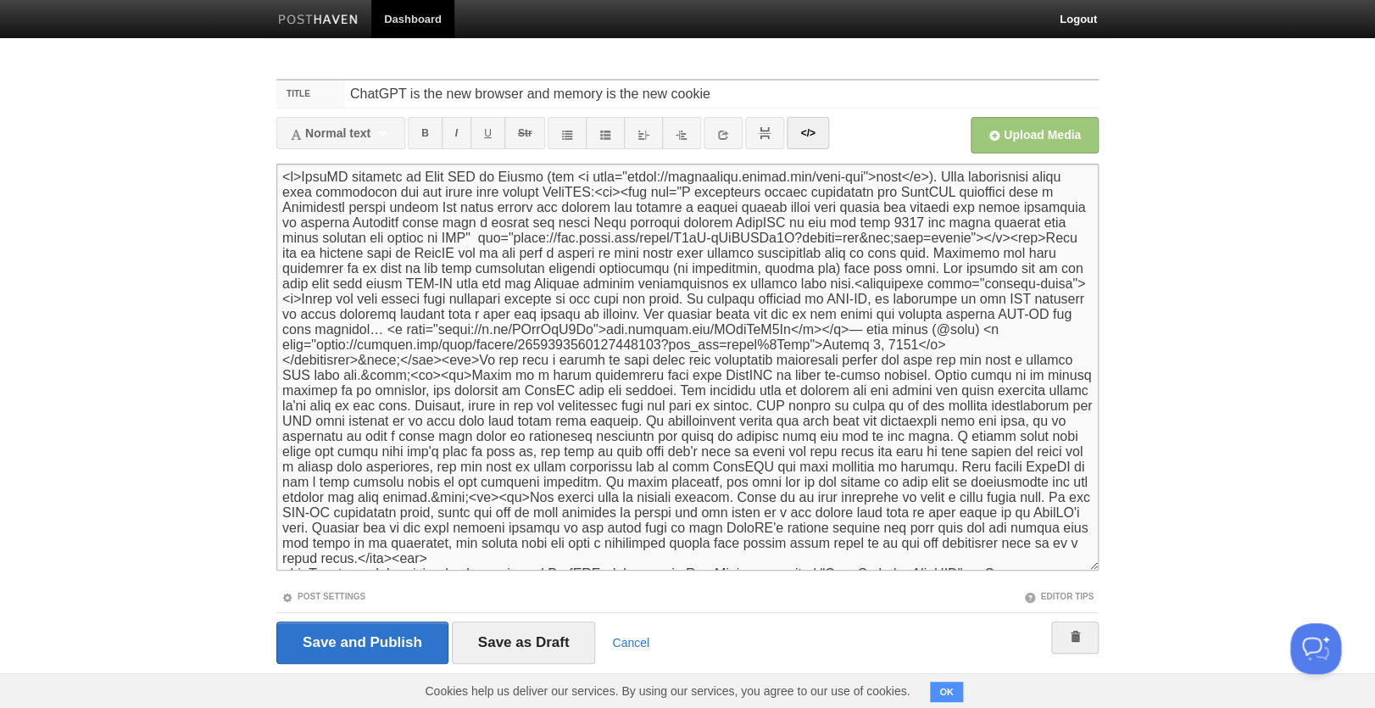
paste textarea "width="300""
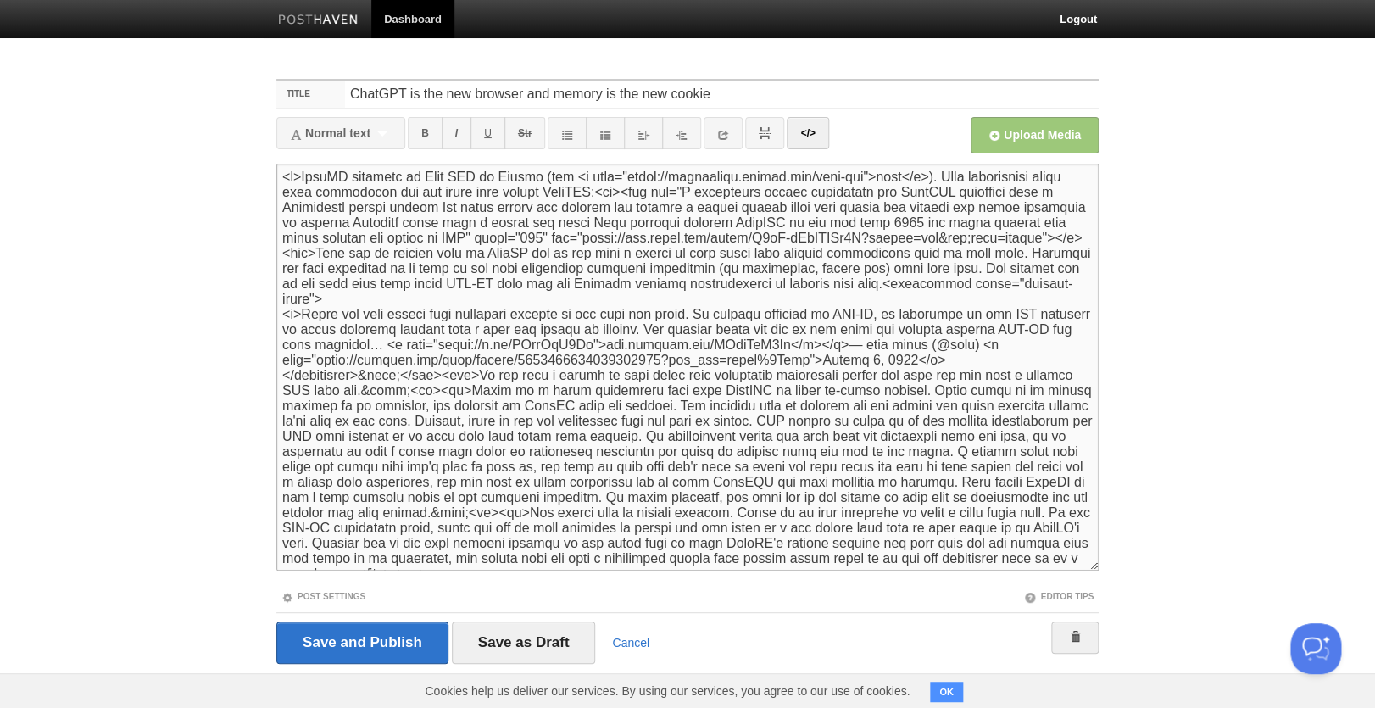
click at [540, 243] on textarea at bounding box center [687, 367] width 822 height 407
type textarea "<p>OpenAI launched an Apps SDK on Monday (see <a href="https://developers.opena…"
click at [545, 633] on input "Save as Draft" at bounding box center [524, 642] width 144 height 42
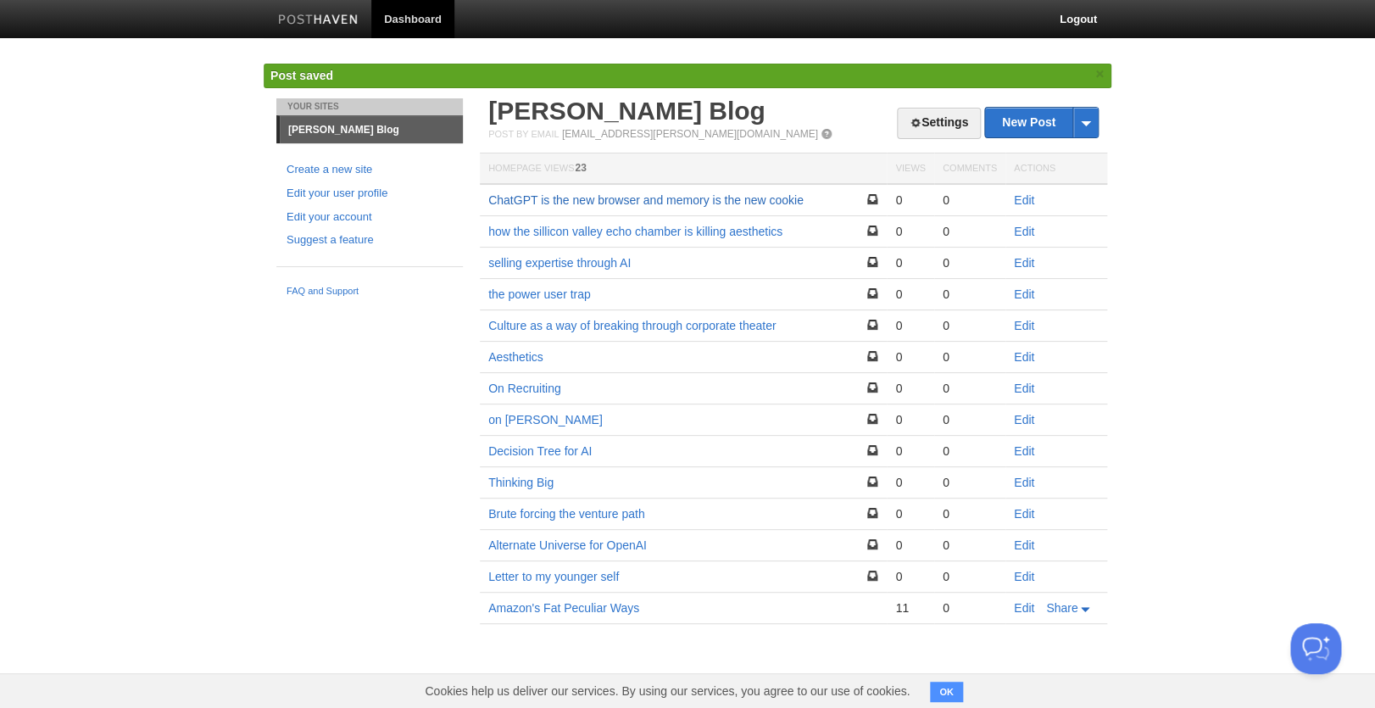
click at [611, 201] on link "ChatGPT is the new browser and memory is the new cookie" at bounding box center [645, 200] width 315 height 14
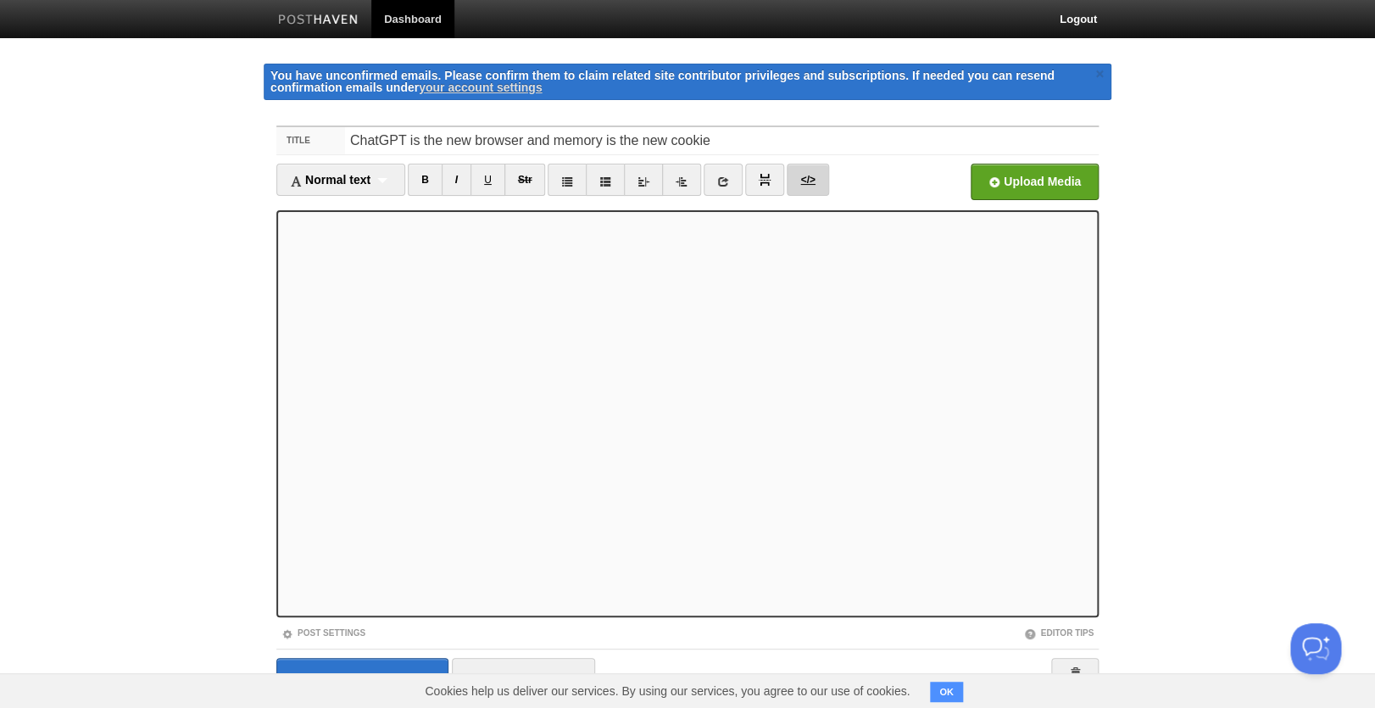
click at [807, 177] on link "</>" at bounding box center [808, 180] width 42 height 32
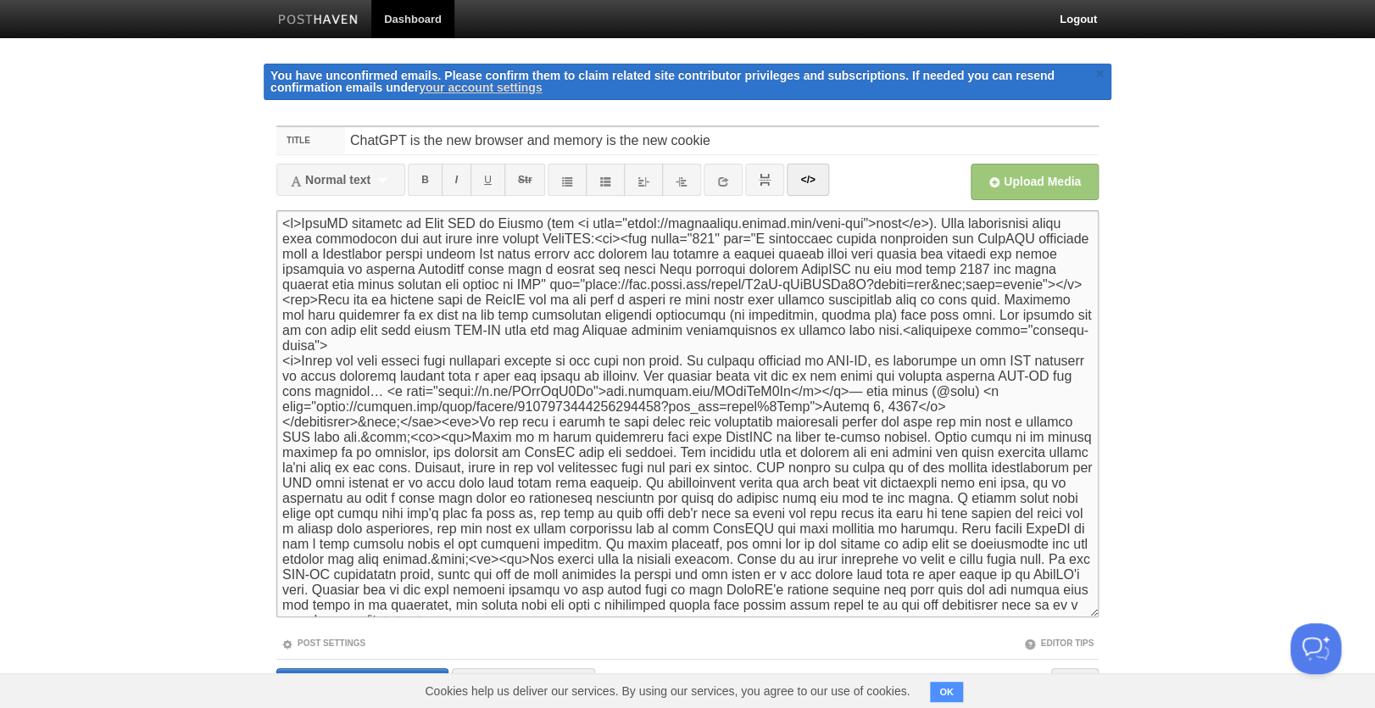
drag, startPoint x: 771, startPoint y: 240, endPoint x: 755, endPoint y: 240, distance: 16.1
click at [755, 240] on textarea at bounding box center [687, 413] width 822 height 407
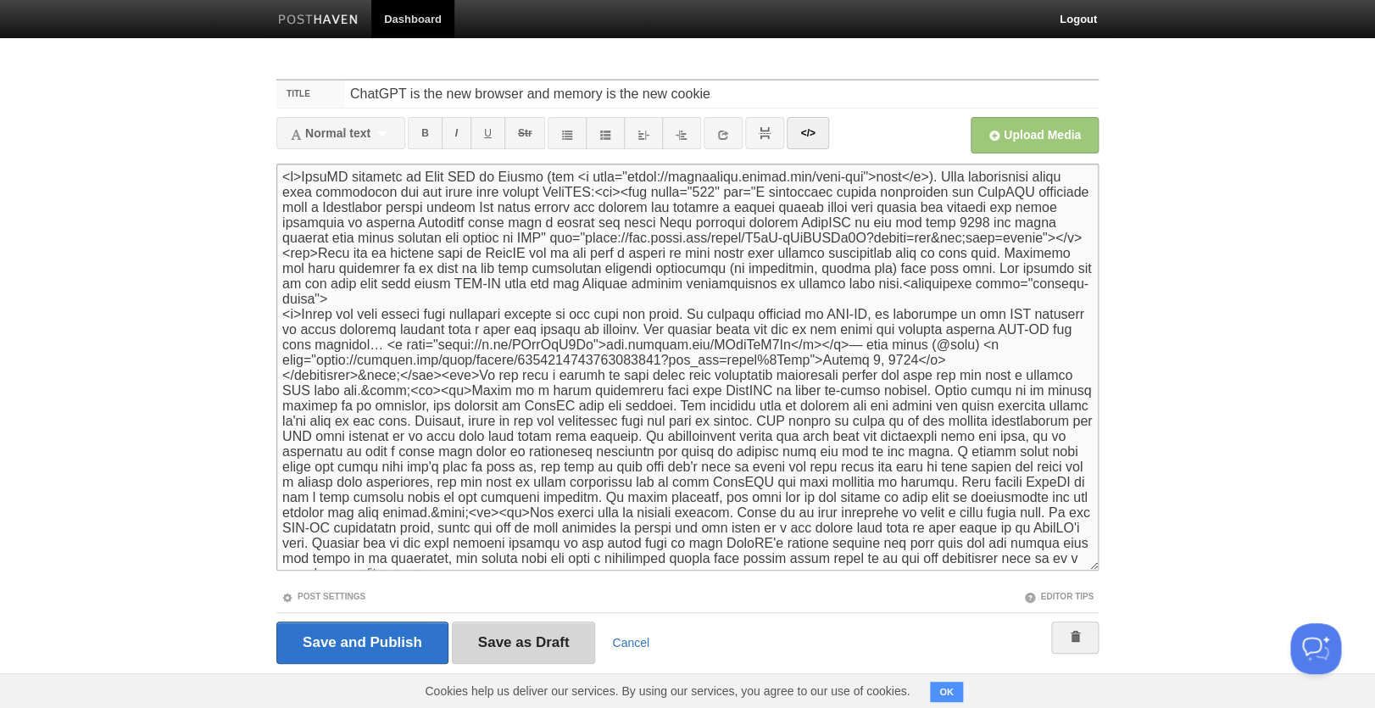
type textarea "<p>OpenAI launched an Apps SDK [DATE] (see <a href="[URL][DOMAIN_NAME]">here</a…"
click at [538, 639] on input "Save as Draft" at bounding box center [524, 642] width 144 height 42
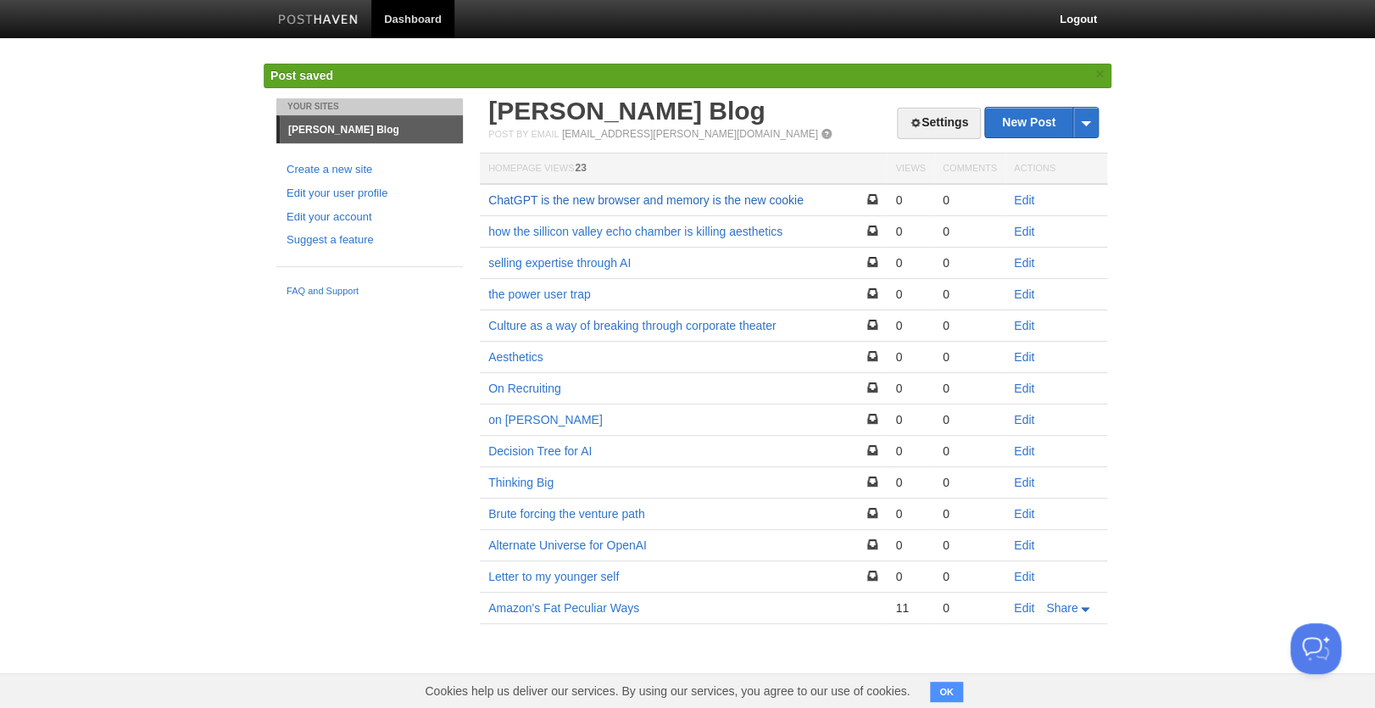
click at [628, 196] on link "ChatGPT is the new browser and memory is the new cookie" at bounding box center [645, 200] width 315 height 14
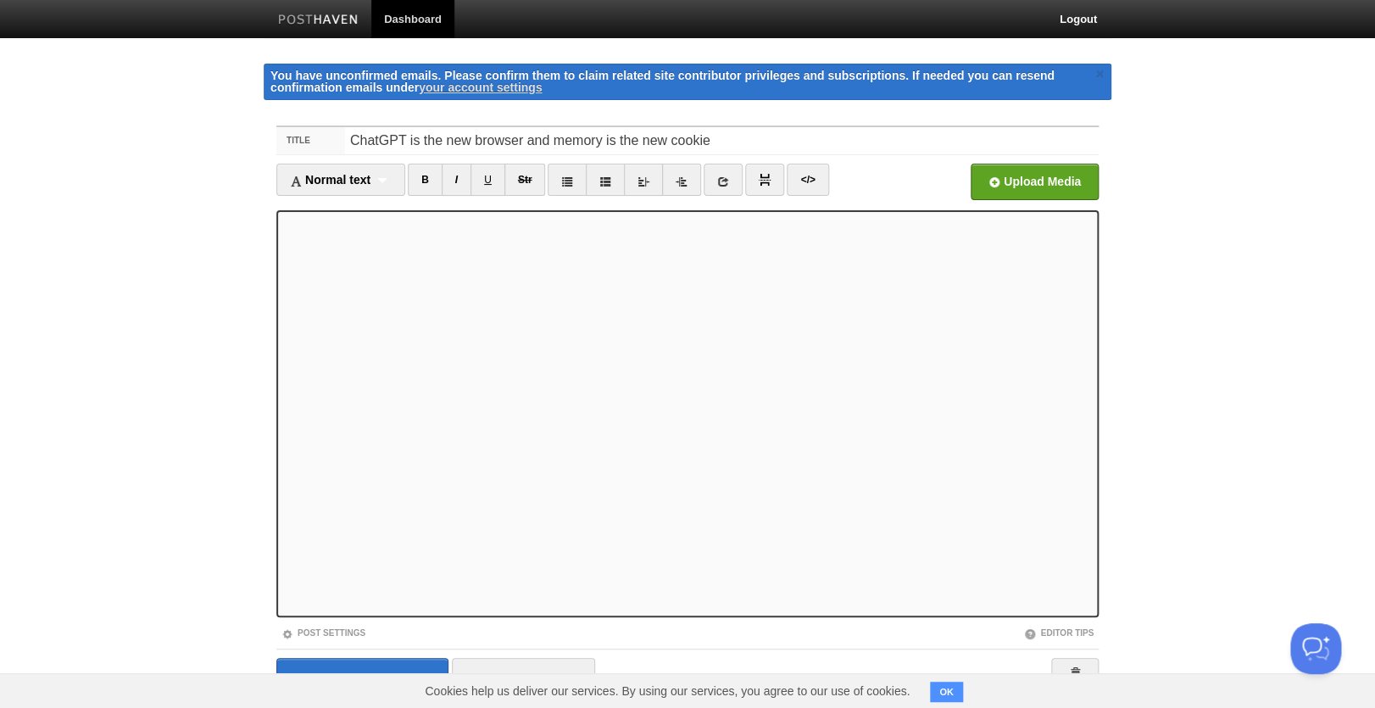
scroll to position [53, 0]
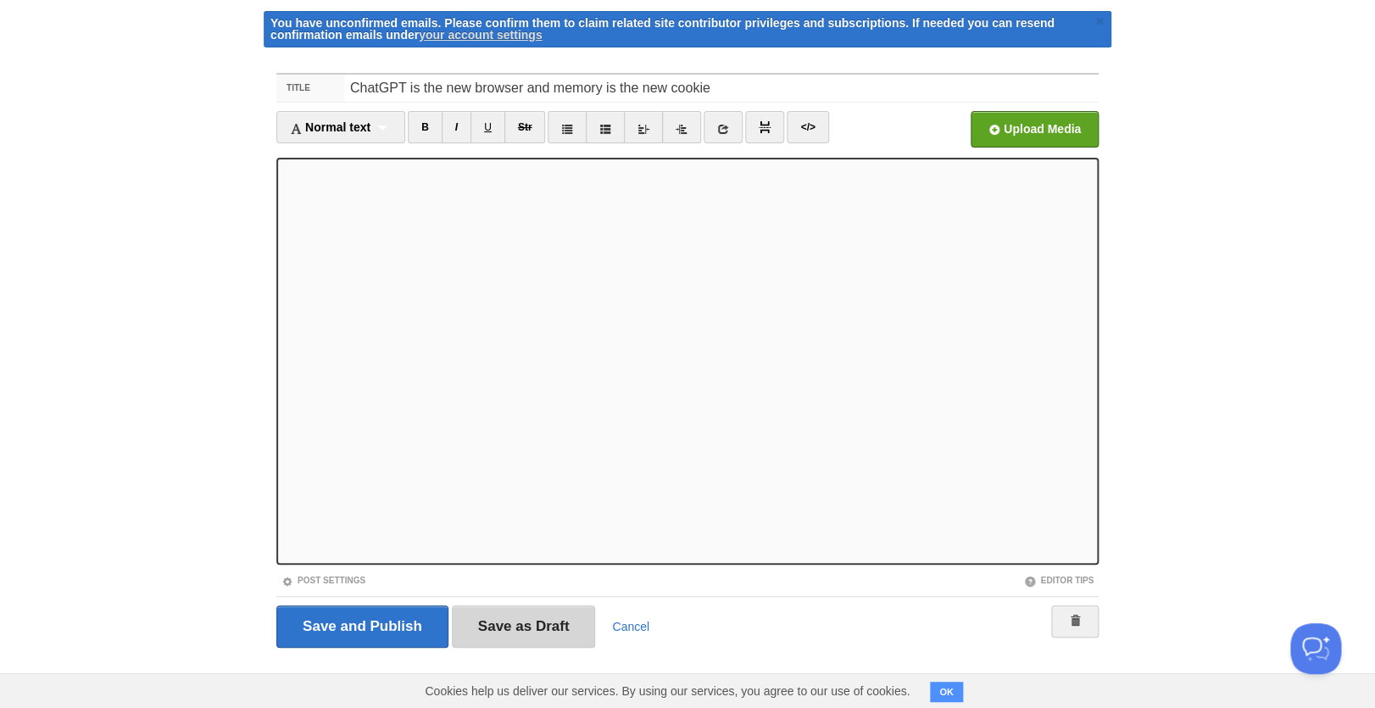
click at [537, 629] on input "Save as Draft" at bounding box center [524, 626] width 144 height 42
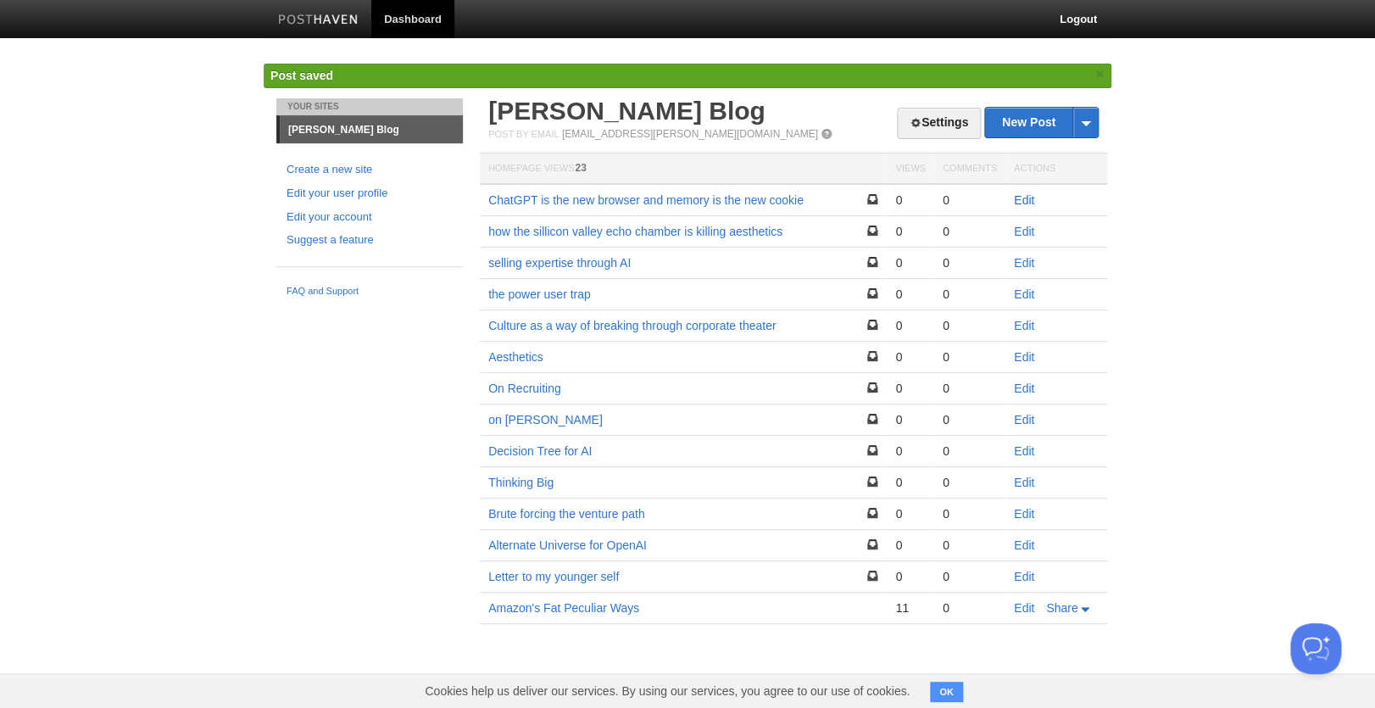
click at [1019, 195] on link "Edit" at bounding box center [1024, 200] width 20 height 14
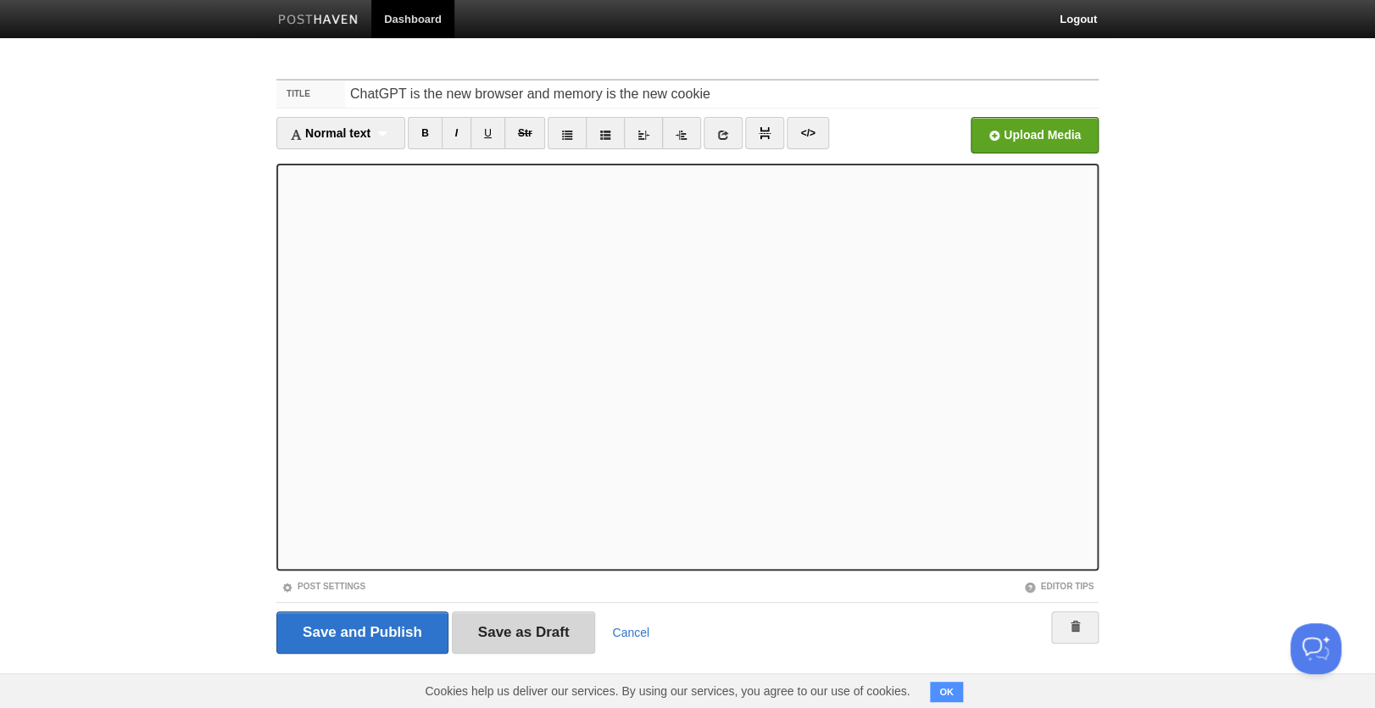
click at [512, 628] on input "Save as Draft" at bounding box center [524, 632] width 144 height 42
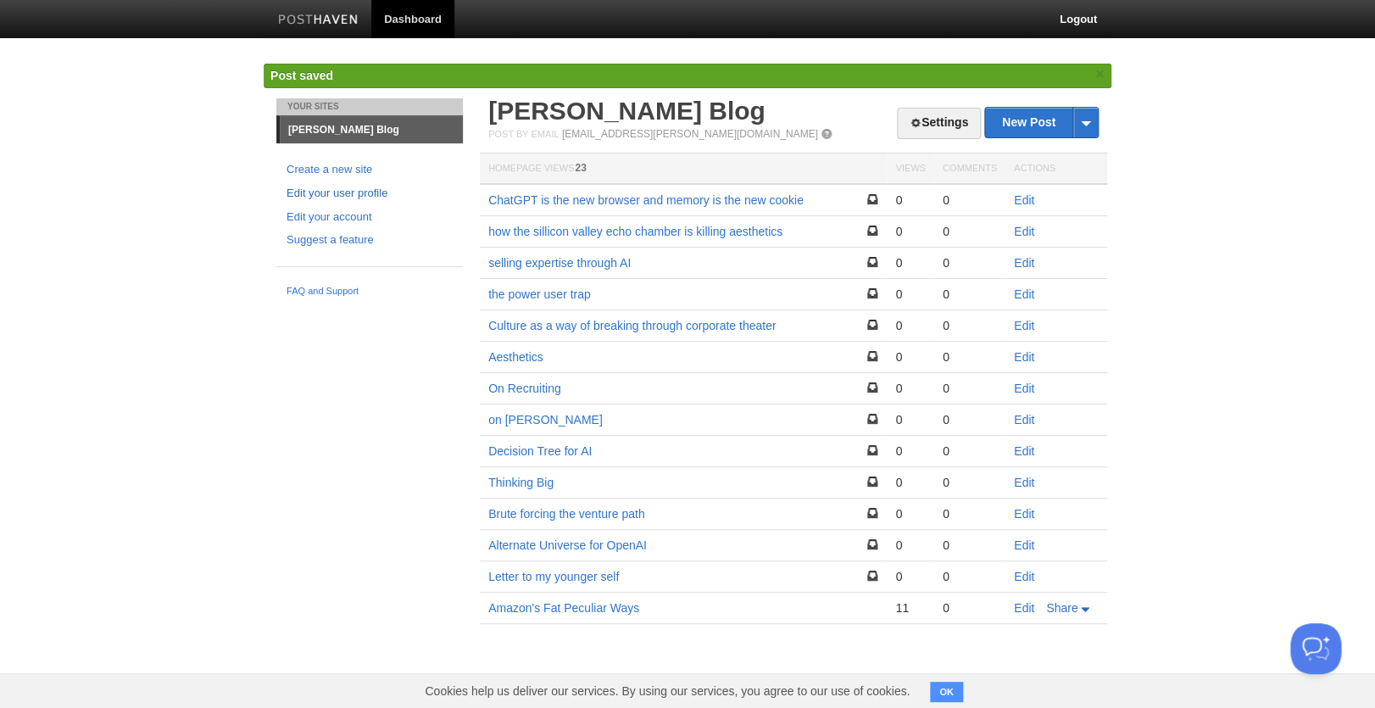
click at [322, 194] on link "Edit your user profile" at bounding box center [369, 194] width 166 height 18
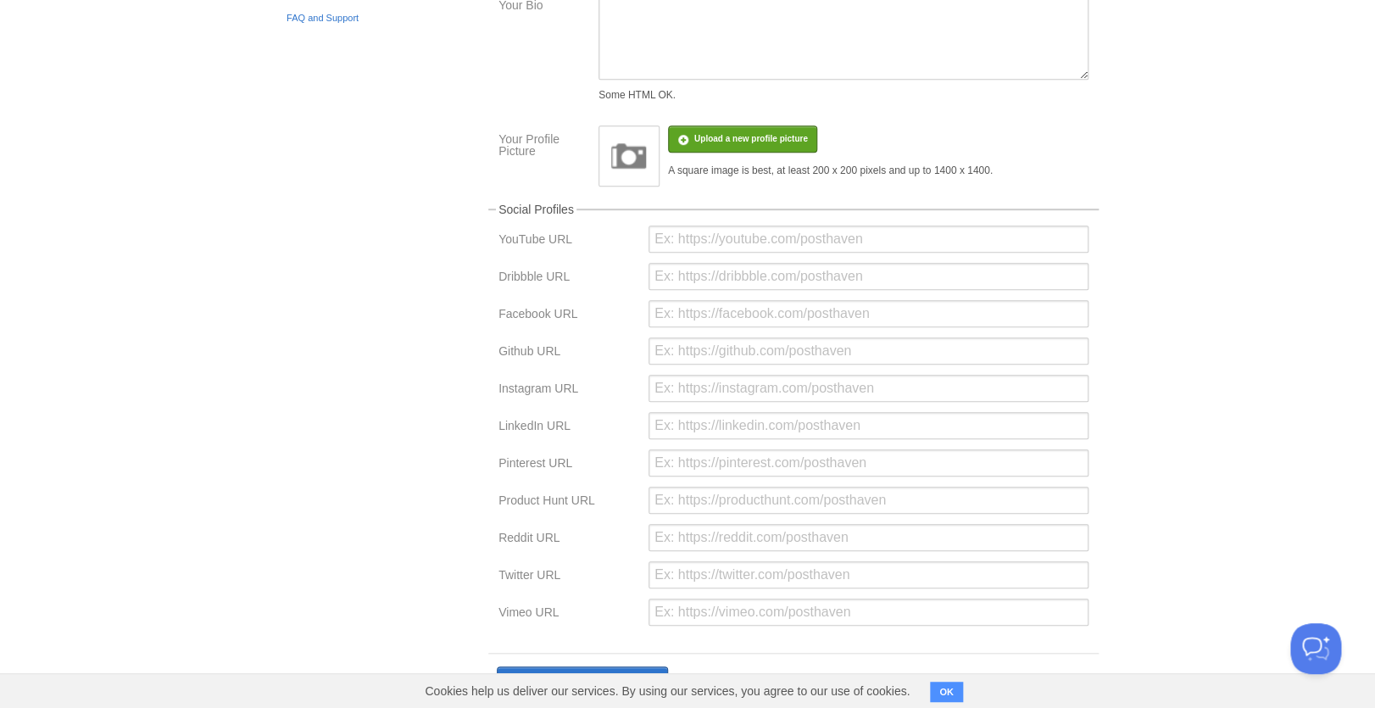
scroll to position [298, 0]
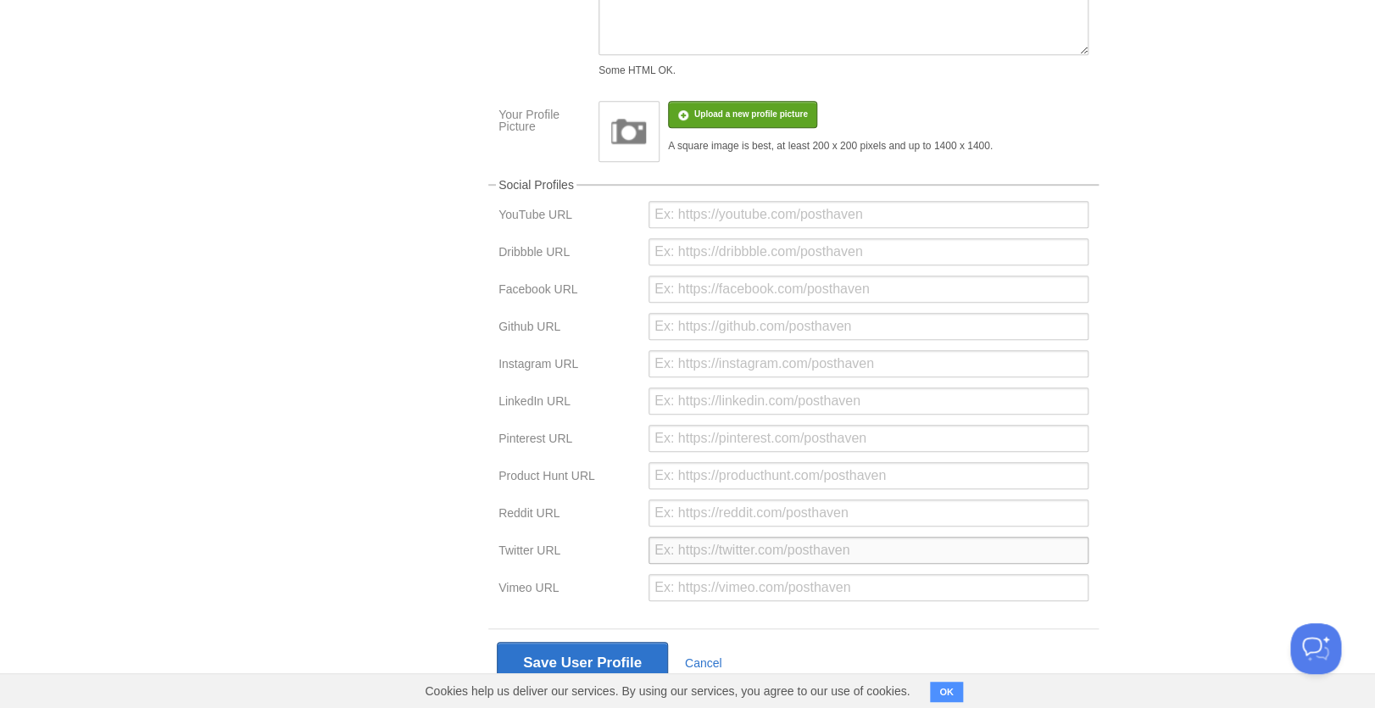
click at [692, 554] on input "url" at bounding box center [868, 550] width 440 height 27
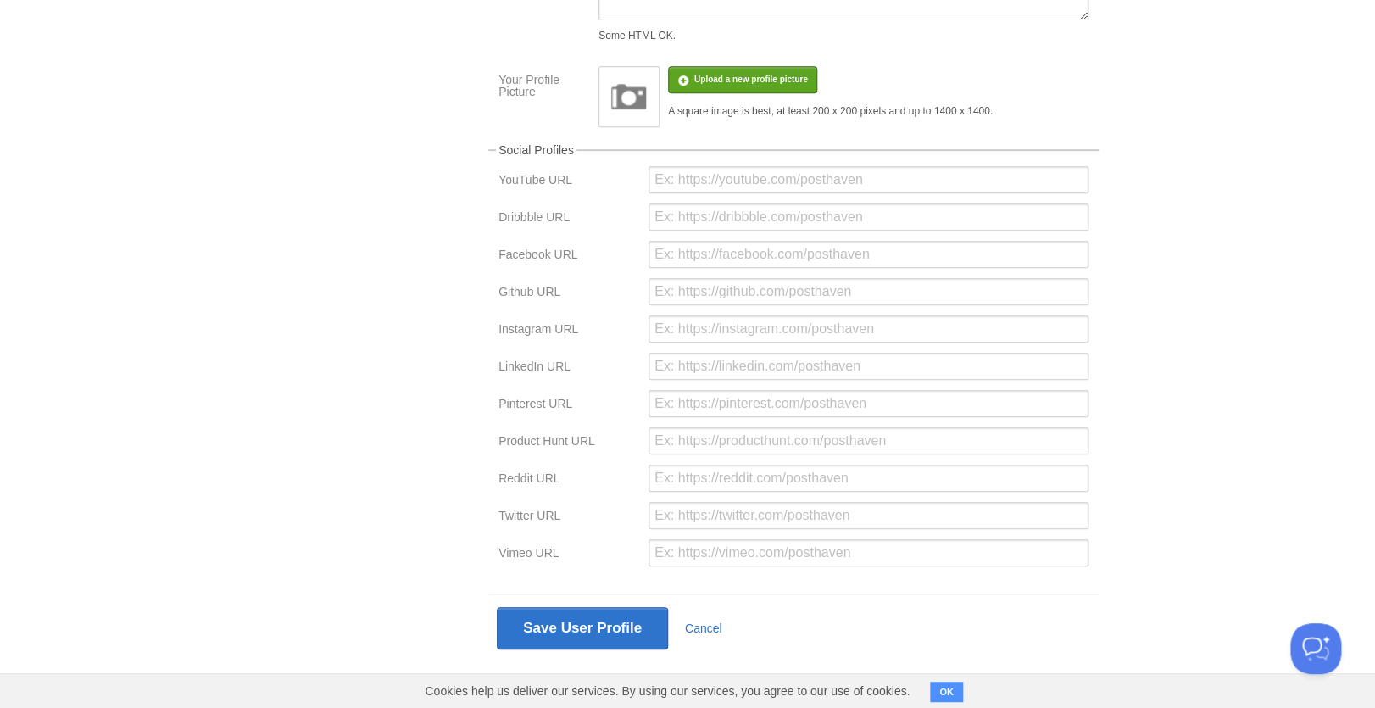
scroll to position [263, 0]
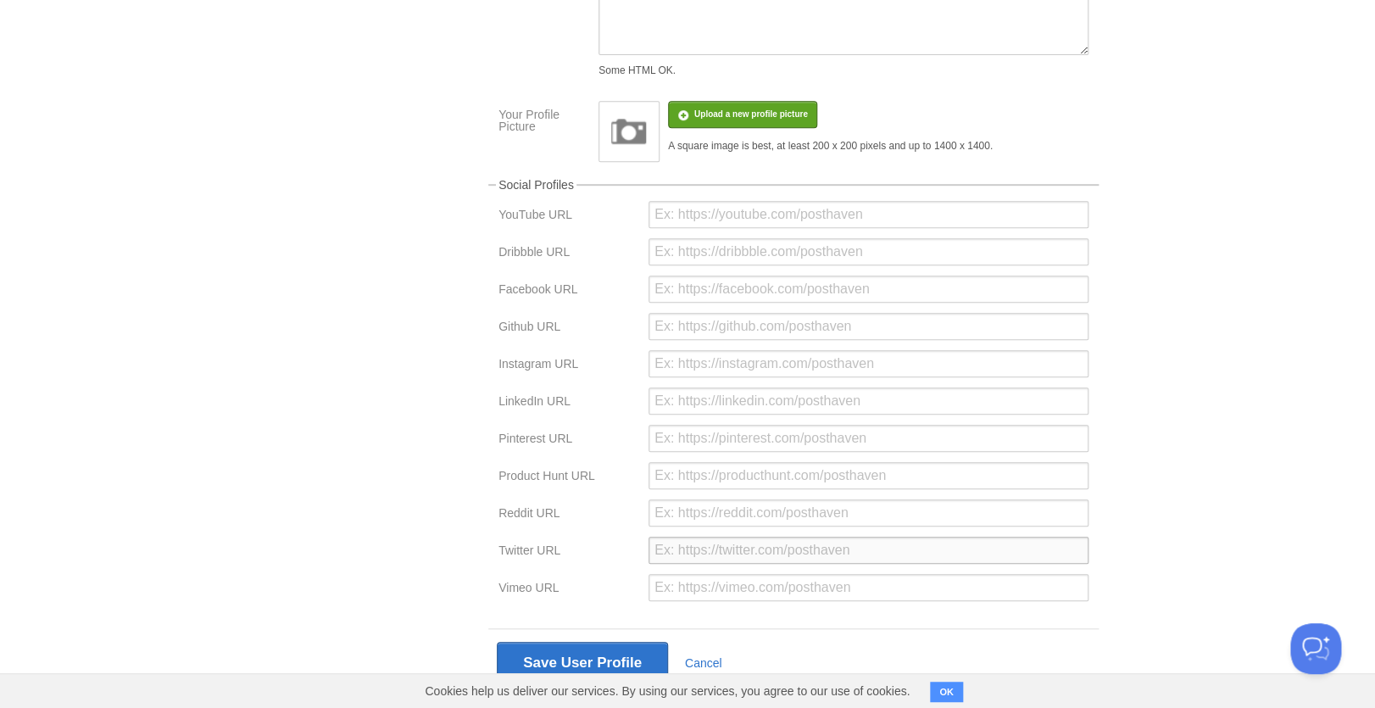
paste input "[URL][DOMAIN_NAME]"
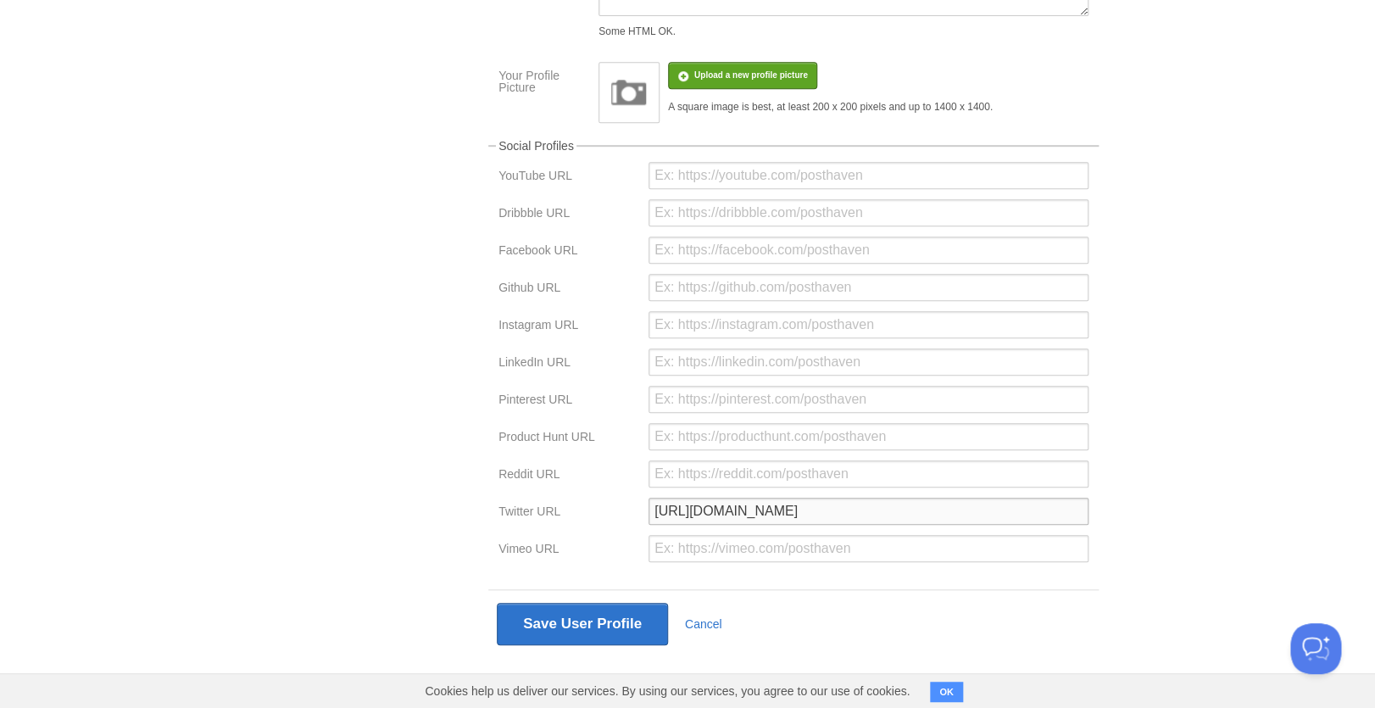
scroll to position [309, 0]
type input "[URL][DOMAIN_NAME]"
click at [639, 627] on button "Save User Profile" at bounding box center [582, 624] width 171 height 42
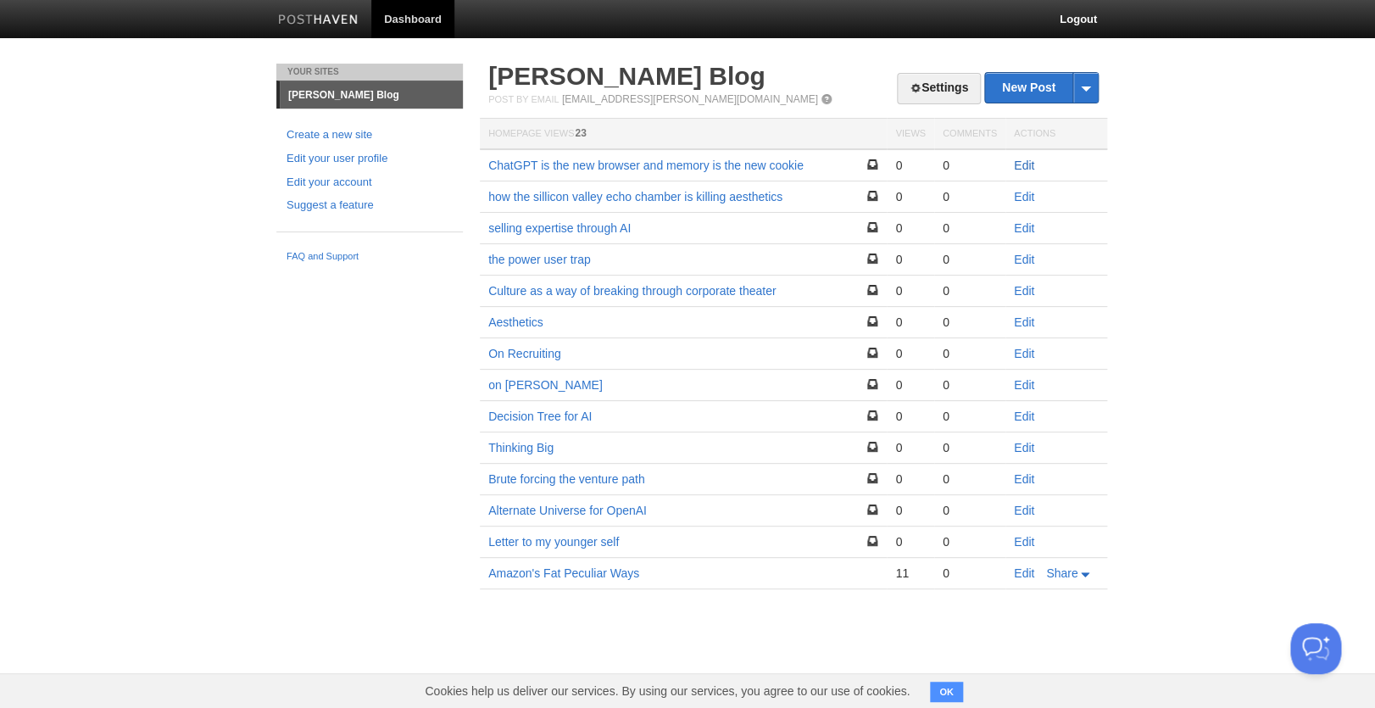
click at [1018, 160] on link "Edit" at bounding box center [1024, 165] width 20 height 14
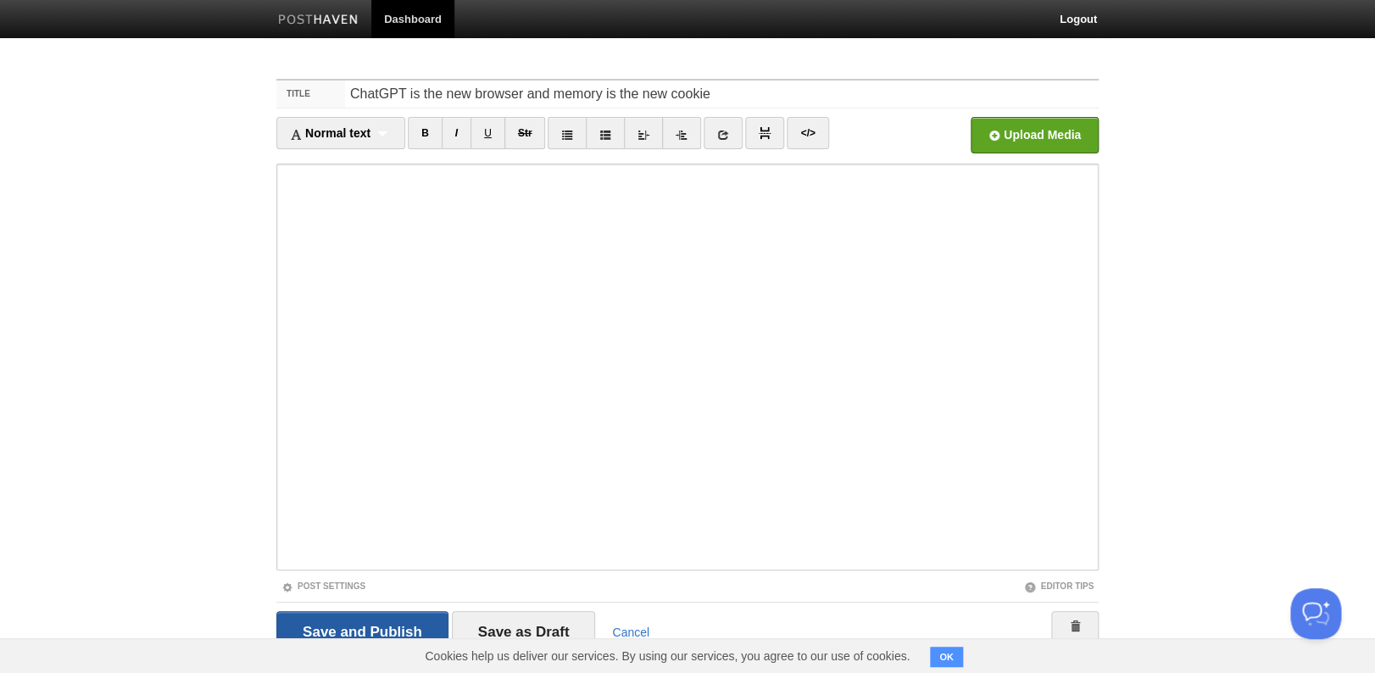
click at [421, 626] on input "Save and Publish" at bounding box center [362, 632] width 172 height 42
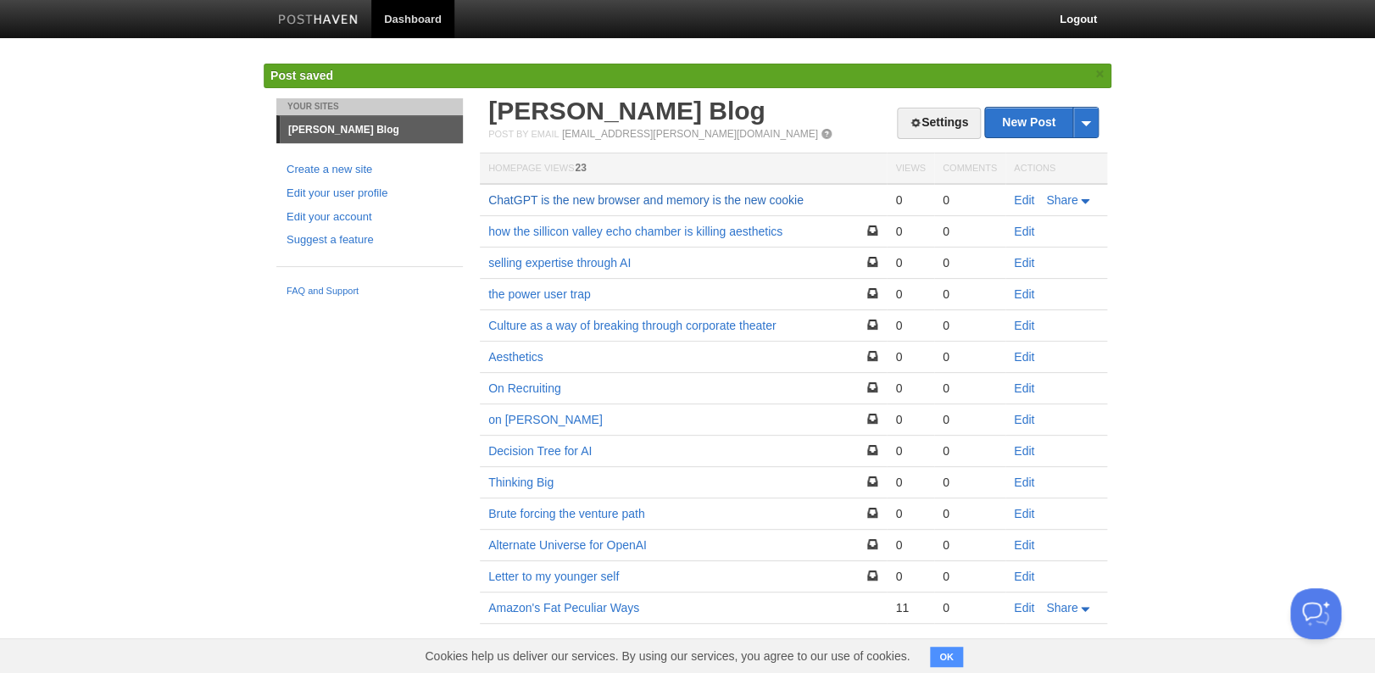
click at [675, 197] on link "ChatGPT is the new browser and memory is the new cookie" at bounding box center [645, 200] width 315 height 14
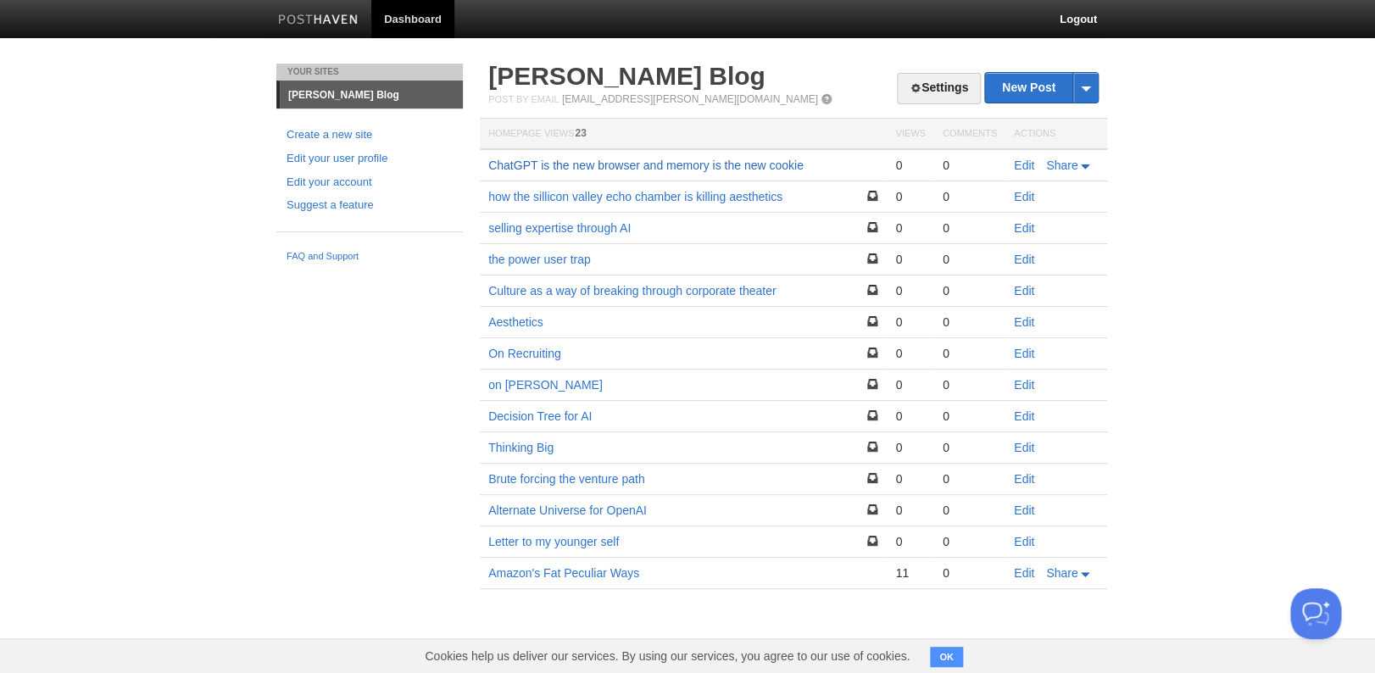
click at [603, 167] on link "ChatGPT is the new browser and memory is the new cookie" at bounding box center [645, 165] width 315 height 14
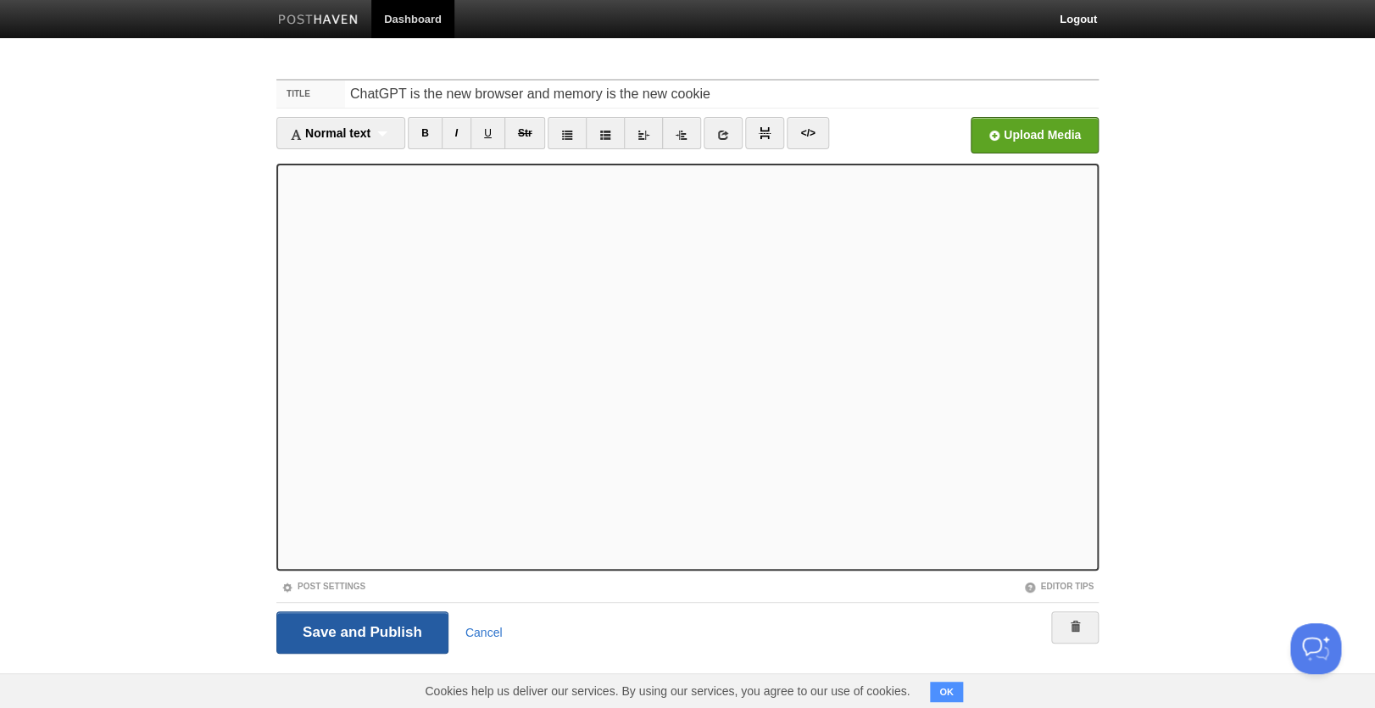
click at [391, 624] on input "Save and Publish" at bounding box center [362, 632] width 172 height 42
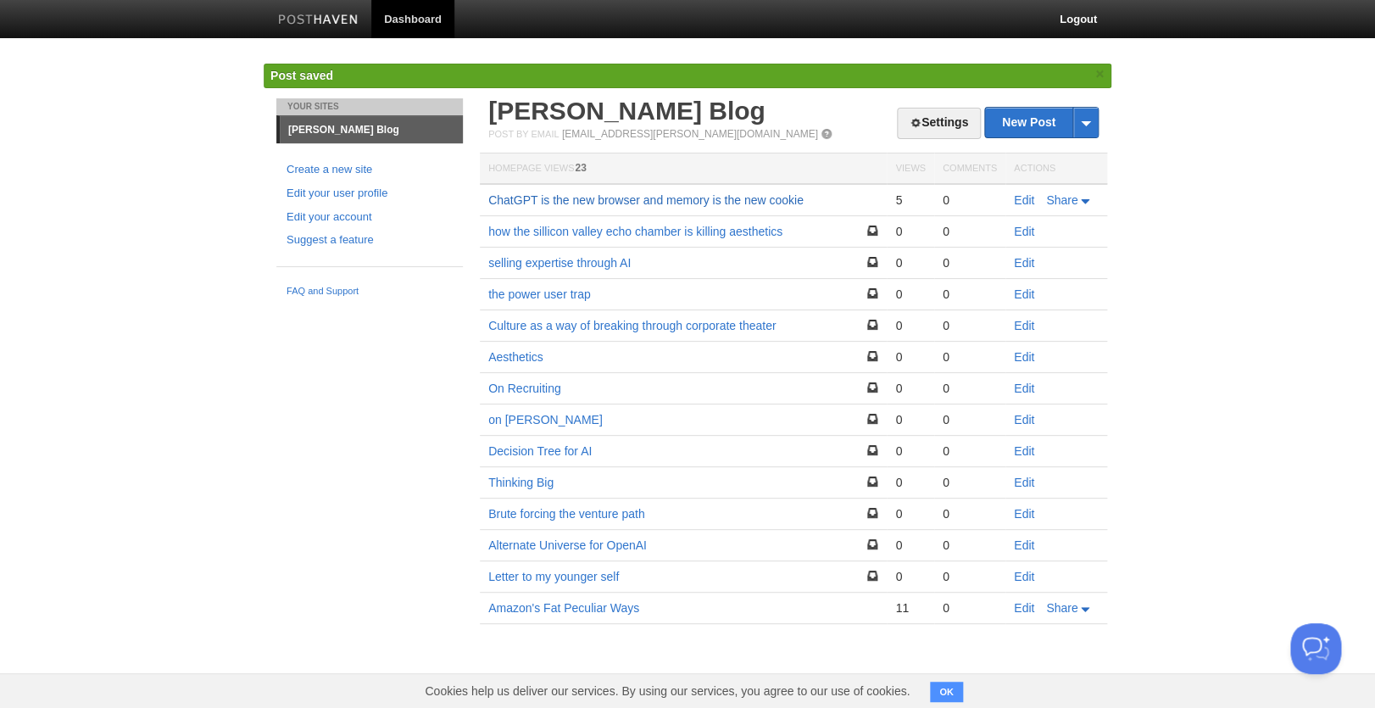
click at [624, 203] on link "ChatGPT is the new browser and memory is the new cookie" at bounding box center [645, 200] width 315 height 14
